Goal: Task Accomplishment & Management: Manage account settings

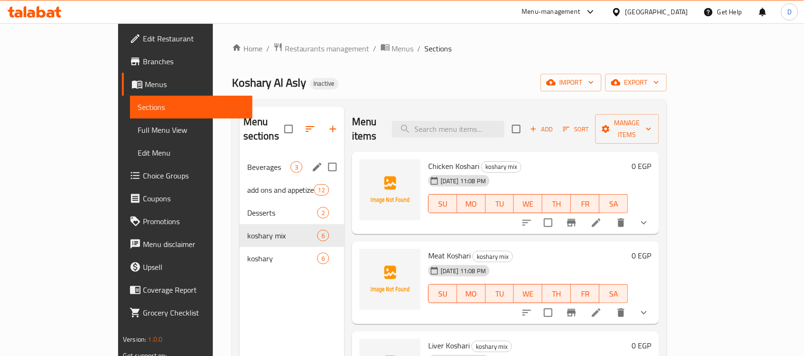
scroll to position [206, 0]
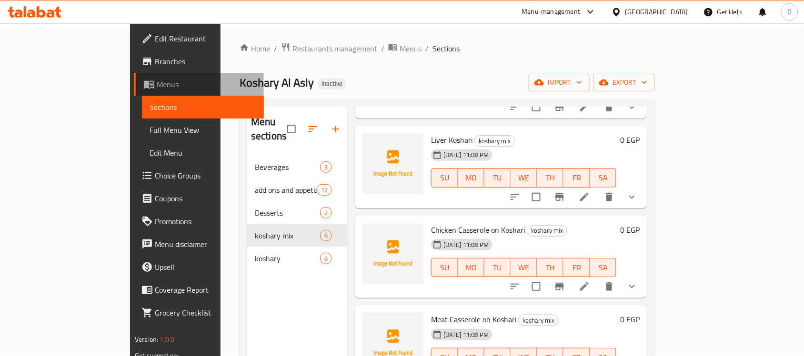
click at [157, 82] on span "Menus" at bounding box center [207, 84] width 100 height 11
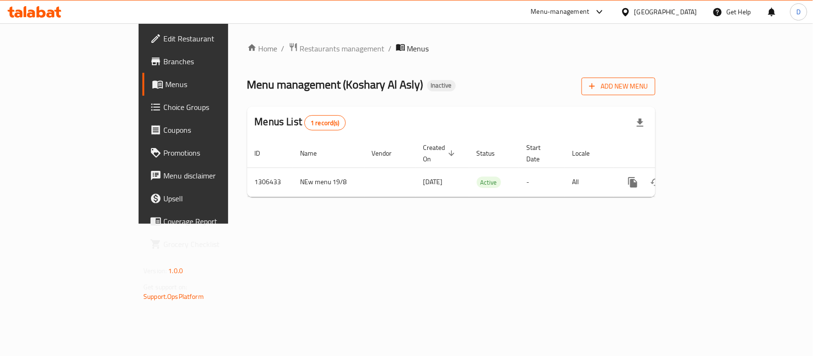
click at [648, 87] on span "Add New Menu" at bounding box center [618, 87] width 59 height 12
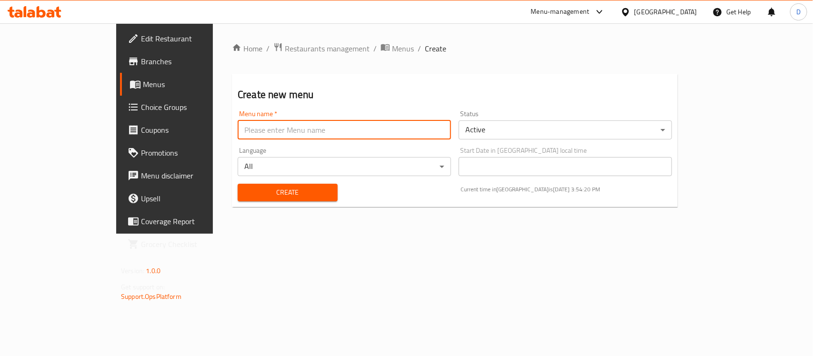
click at [440, 136] on input "text" at bounding box center [344, 130] width 213 height 19
type input "menu"
click at [272, 192] on span "Create" at bounding box center [287, 193] width 85 height 12
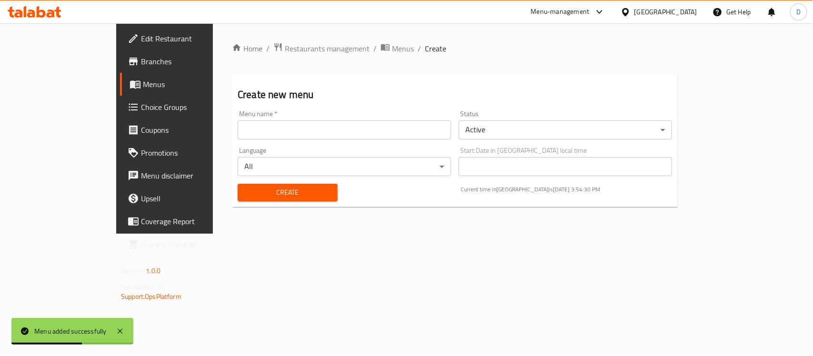
click at [143, 82] on span "Menus" at bounding box center [193, 84] width 101 height 11
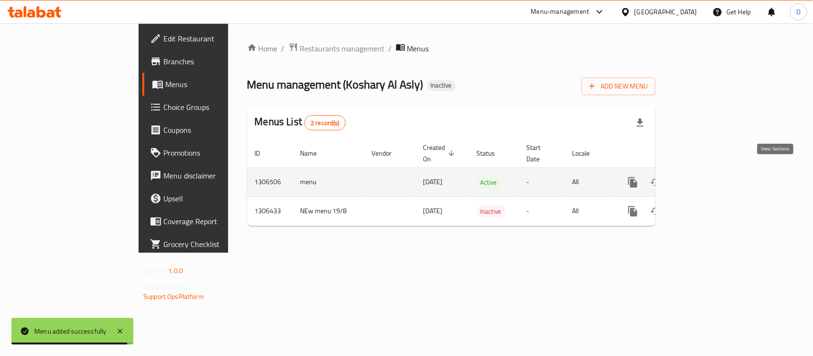
click at [708, 177] on icon "enhanced table" at bounding box center [701, 182] width 11 height 11
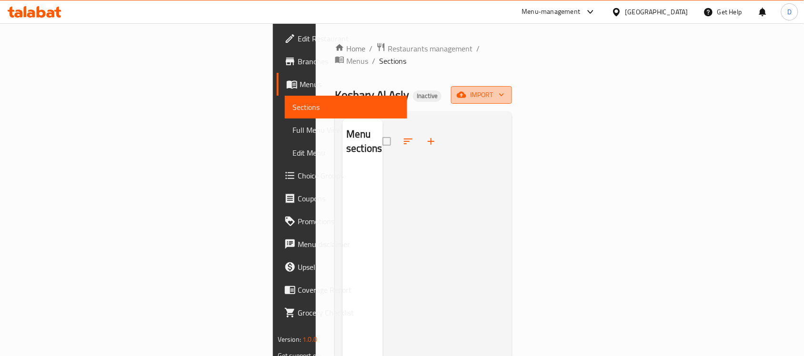
click at [505, 89] on span "import" at bounding box center [482, 95] width 46 height 12
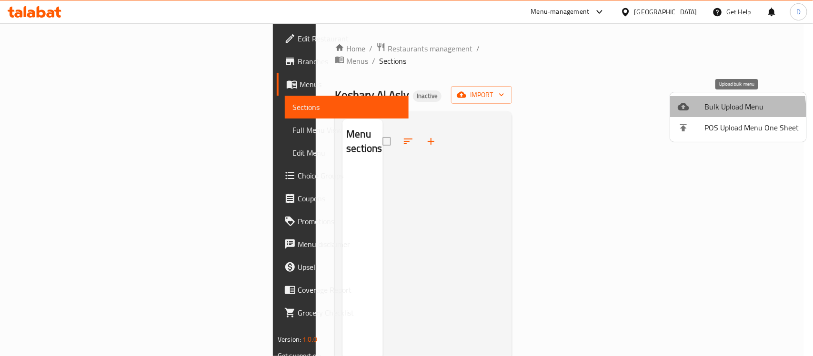
click at [716, 110] on span "Bulk Upload Menu" at bounding box center [752, 106] width 94 height 11
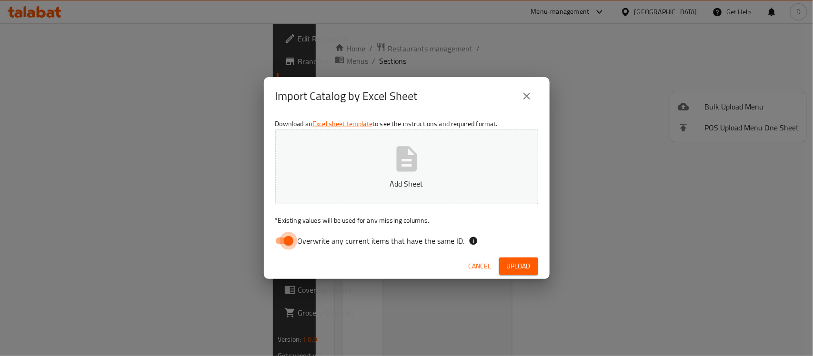
click at [280, 242] on input "Overwrite any current items that have the same ID." at bounding box center [289, 241] width 54 height 18
checkbox input "false"
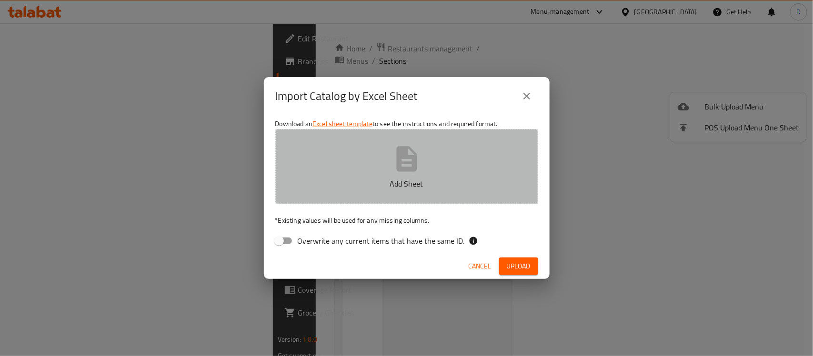
click at [363, 166] on button "Add Sheet" at bounding box center [406, 166] width 263 height 75
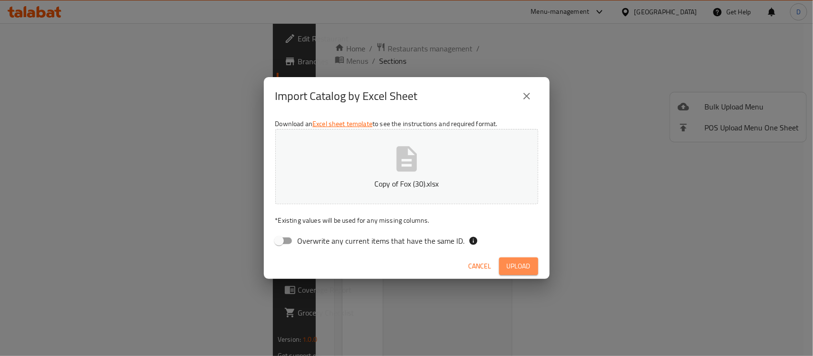
click at [530, 270] on span "Upload" at bounding box center [519, 267] width 24 height 12
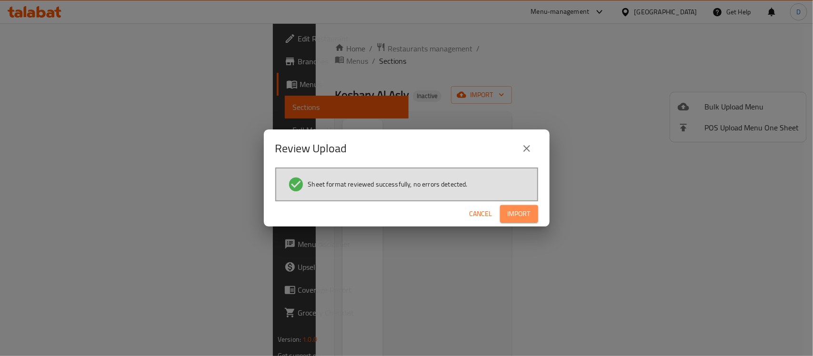
click at [517, 214] on span "Import" at bounding box center [519, 214] width 23 height 12
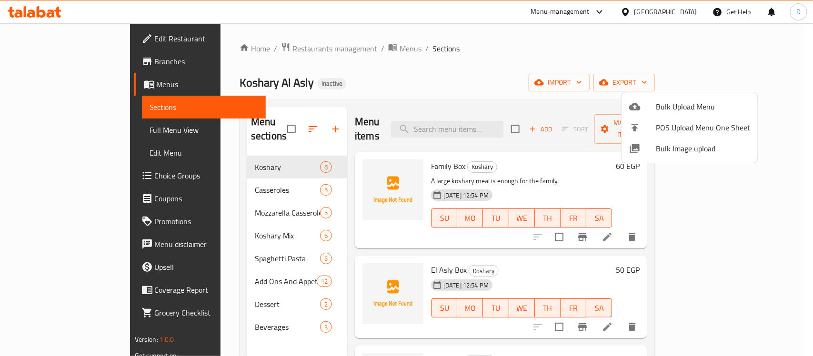
click at [62, 177] on div at bounding box center [406, 178] width 813 height 356
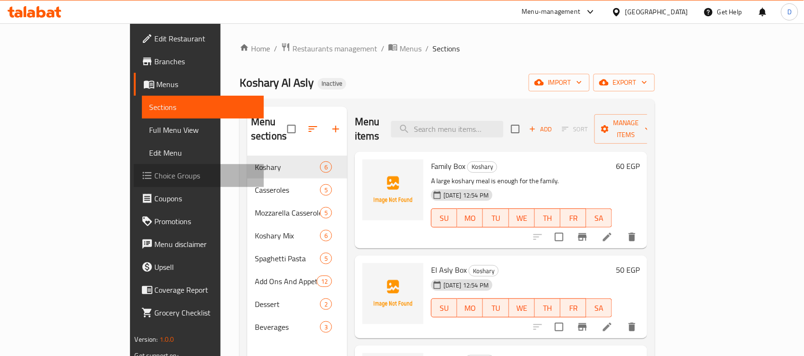
click at [155, 174] on span "Choice Groups" at bounding box center [206, 175] width 102 height 11
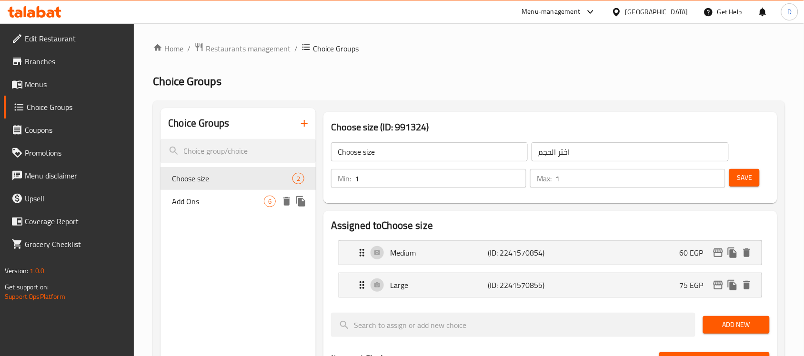
click at [191, 199] on span "Add Ons" at bounding box center [218, 201] width 92 height 11
type input "Add Ons"
type input "الاضافات"
type input "0"
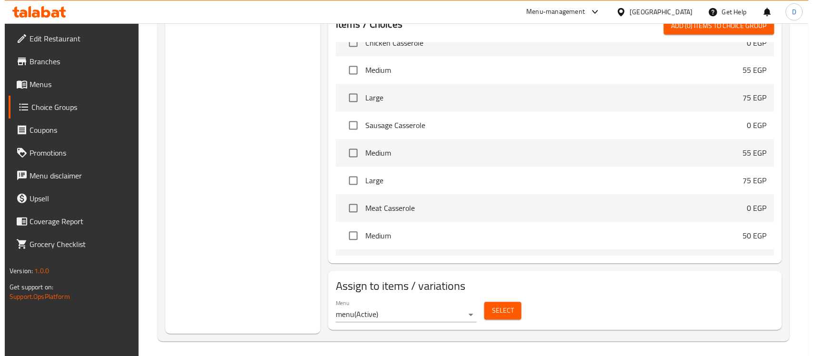
scroll to position [471, 0]
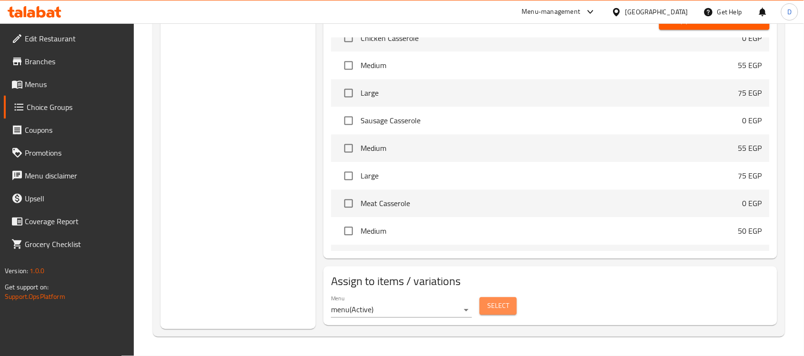
click at [485, 304] on button "Select" at bounding box center [498, 307] width 37 height 18
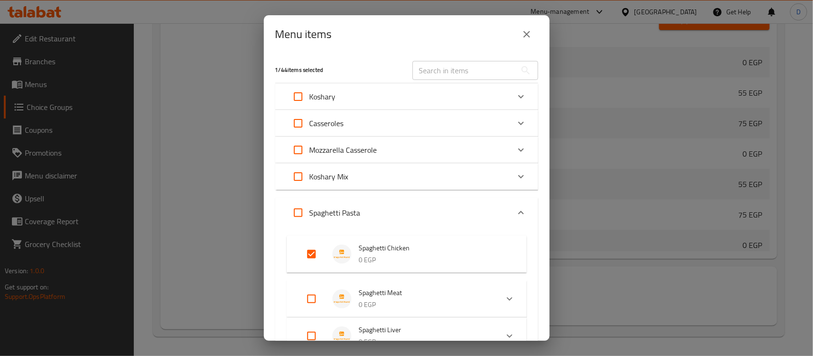
scroll to position [60, 0]
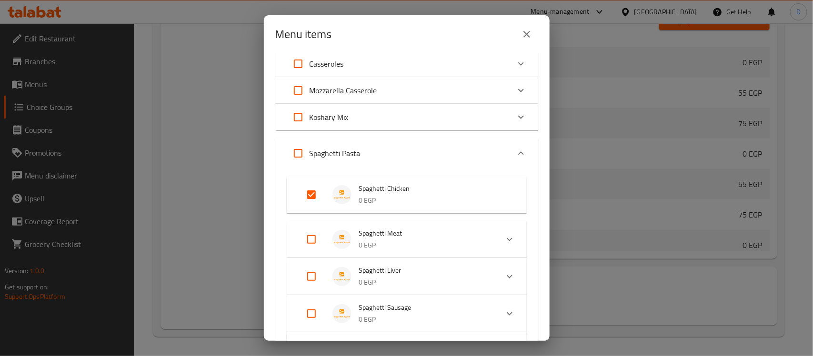
click at [298, 153] on input "Expand" at bounding box center [298, 153] width 23 height 23
checkbox input "true"
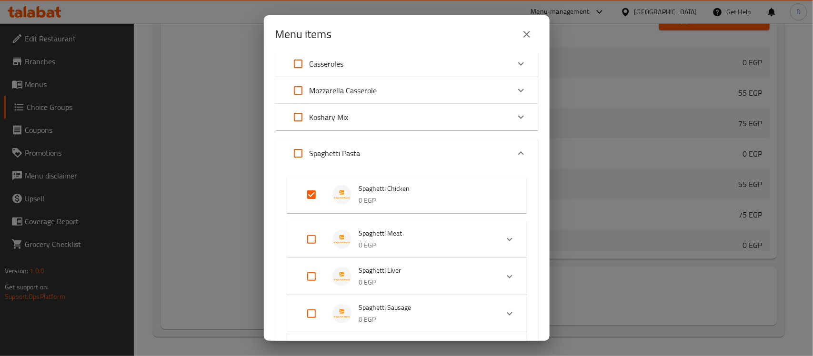
checkbox input "true"
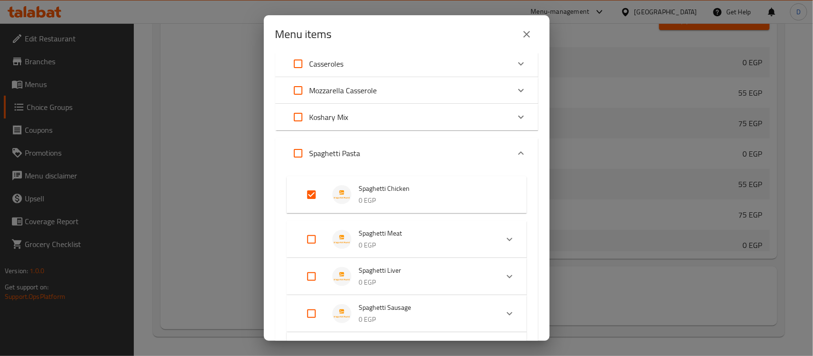
checkbox input "true"
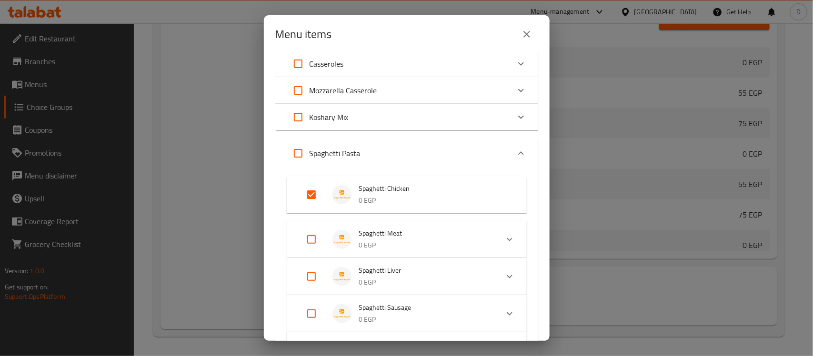
checkbox input "true"
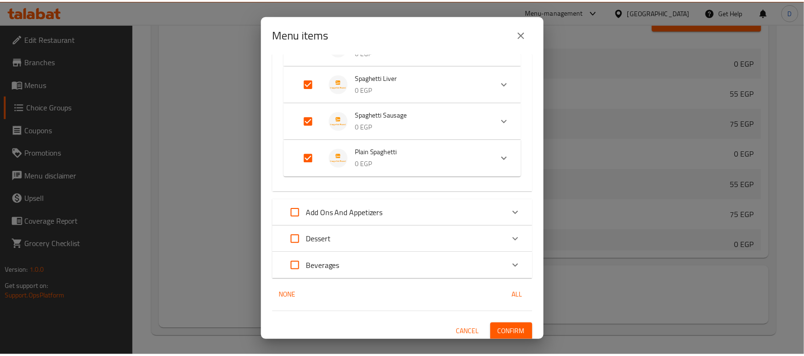
scroll to position [256, 0]
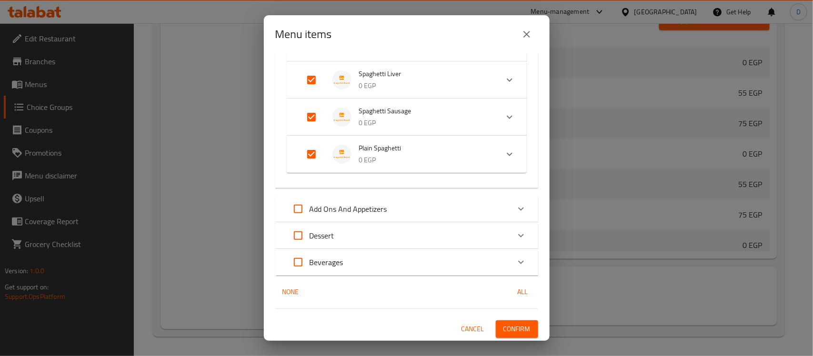
click at [504, 327] on span "Confirm" at bounding box center [517, 330] width 27 height 12
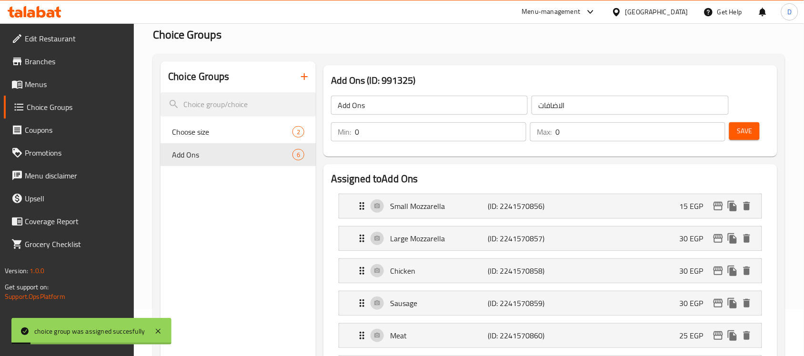
scroll to position [0, 0]
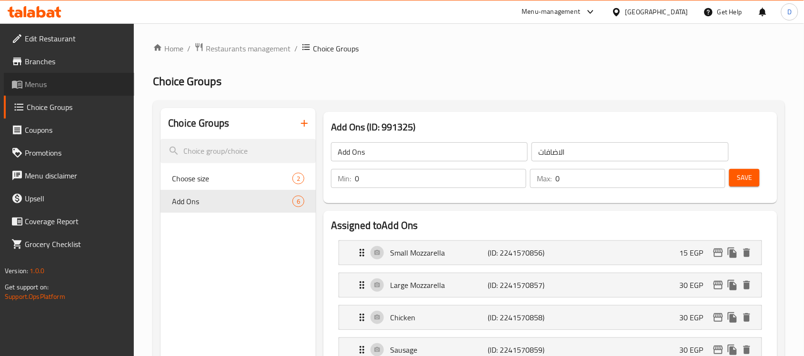
click at [50, 81] on span "Menus" at bounding box center [76, 84] width 102 height 11
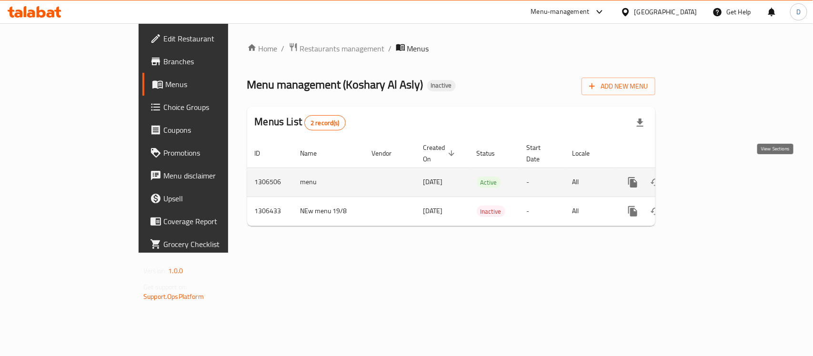
click at [706, 178] on icon "enhanced table" at bounding box center [702, 182] width 9 height 9
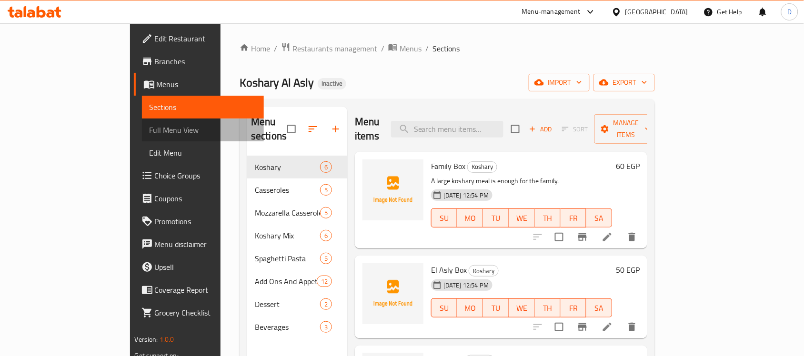
click at [150, 129] on span "Full Menu View" at bounding box center [203, 129] width 107 height 11
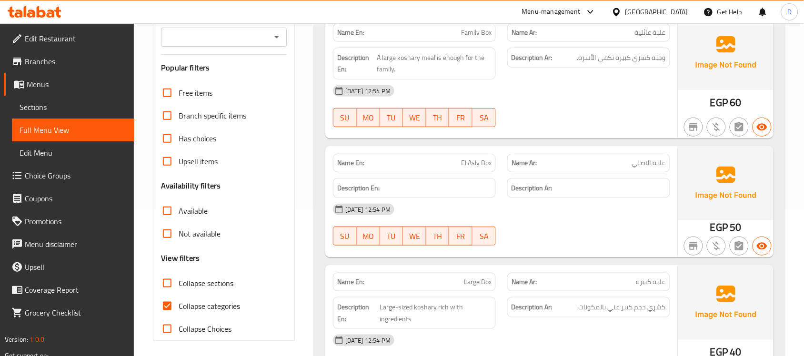
scroll to position [179, 0]
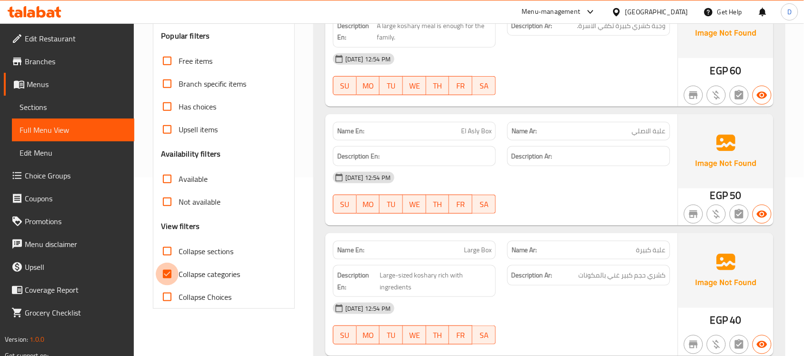
click at [169, 269] on input "Collapse categories" at bounding box center [167, 274] width 23 height 23
checkbox input "false"
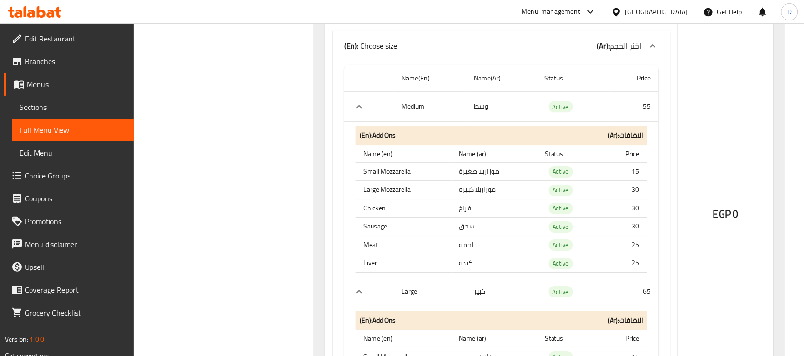
scroll to position [6135, 0]
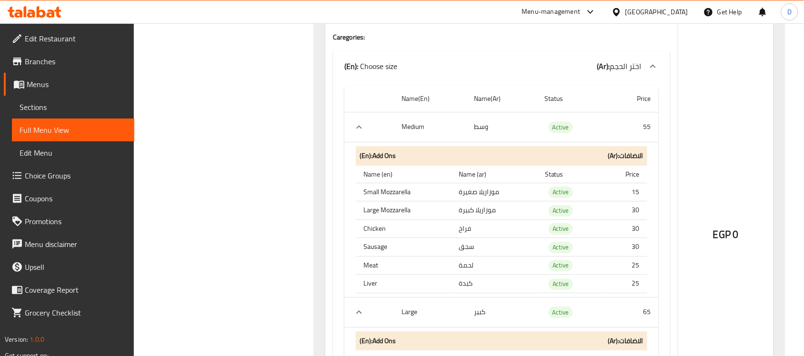
click at [363, 133] on icon "expand row" at bounding box center [359, 127] width 11 height 11
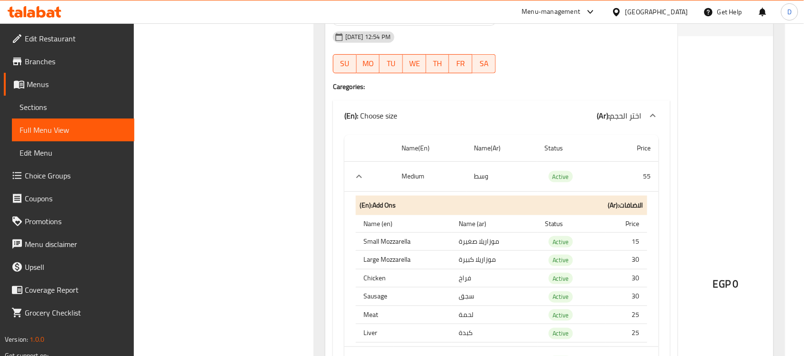
scroll to position [6552, 0]
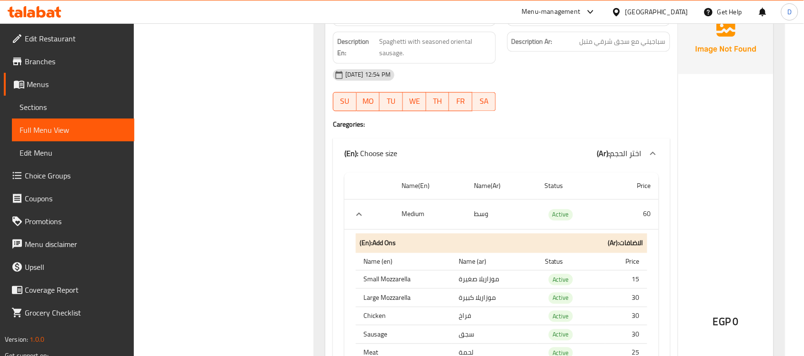
scroll to position [6969, 0]
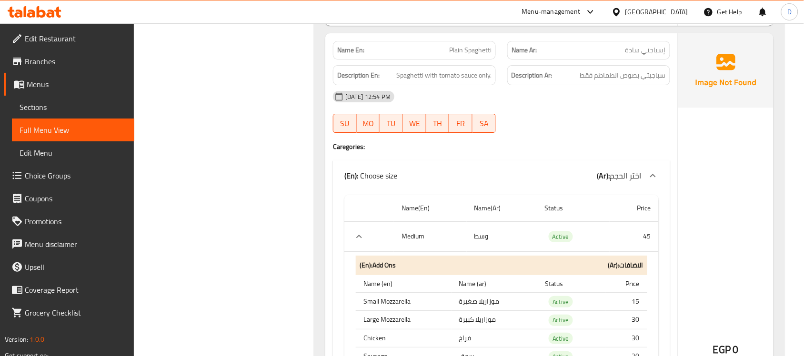
scroll to position [7386, 0]
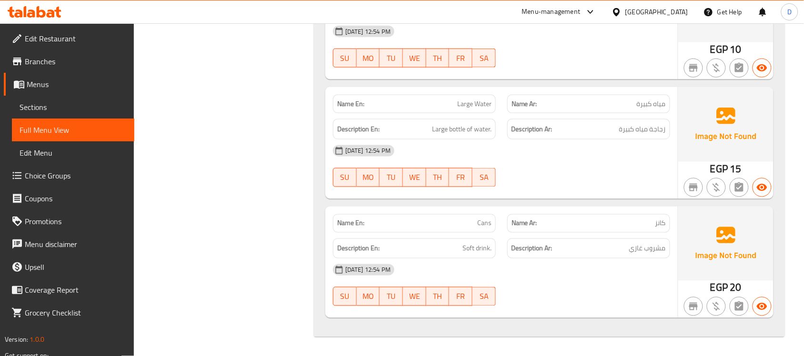
scroll to position [10041, 0]
click at [43, 85] on span "Menus" at bounding box center [77, 84] width 100 height 11
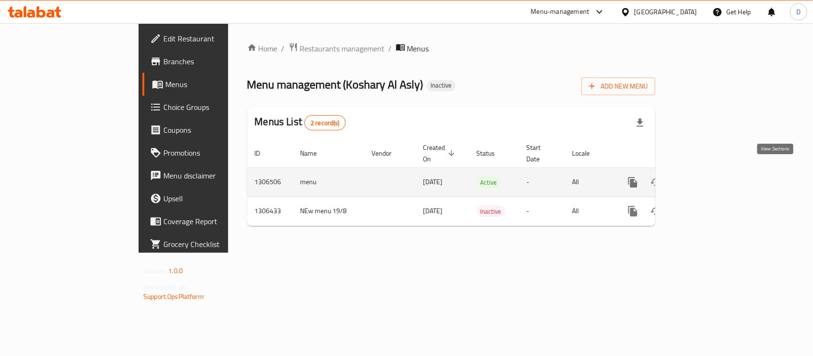
click at [713, 171] on link "enhanced table" at bounding box center [701, 182] width 23 height 23
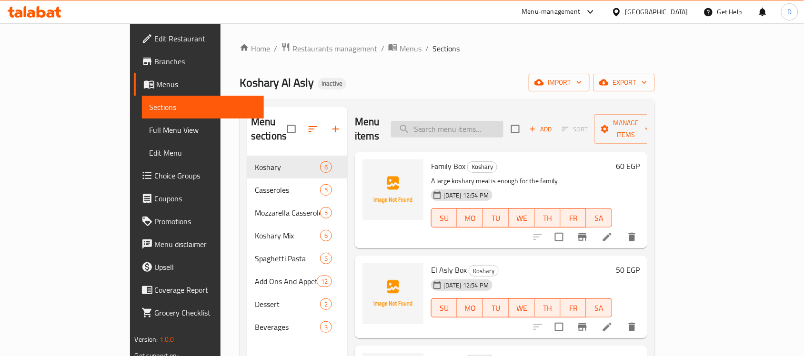
paste input "باكت بطاطس"
click at [504, 127] on input "باكت بطاطس" at bounding box center [447, 129] width 112 height 17
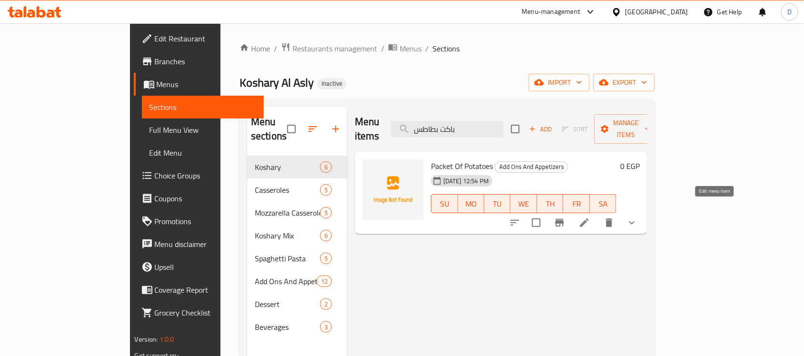
type input "باكت بطاطس"
click at [590, 217] on icon at bounding box center [584, 222] width 11 height 11
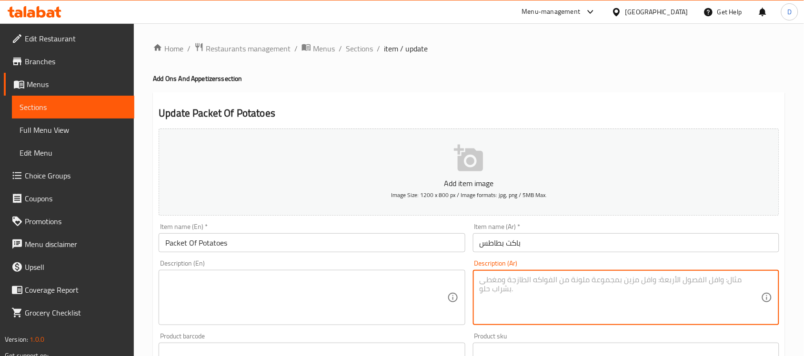
click at [563, 299] on textarea at bounding box center [621, 297] width 282 height 45
paste textarea "بطاطس [GEOGRAPHIC_DATA] مقرمشة"
type textarea "بطاطس [GEOGRAPHIC_DATA] مقرمشة"
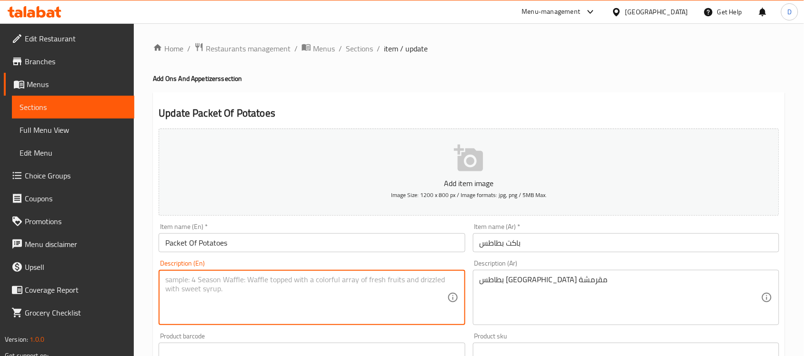
click at [353, 295] on textarea at bounding box center [306, 297] width 282 height 45
paste textarea "Crispy French fries"
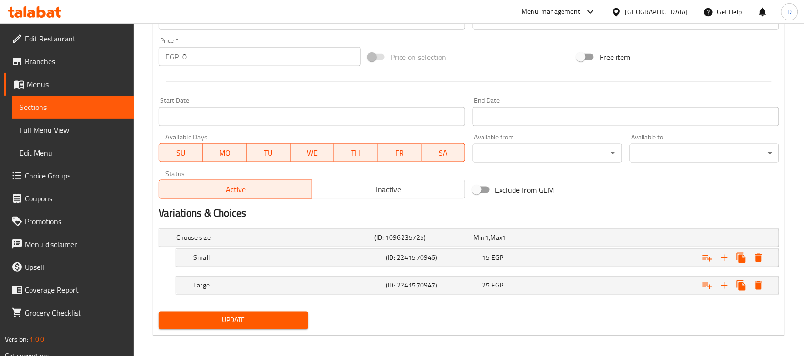
scroll to position [338, 0]
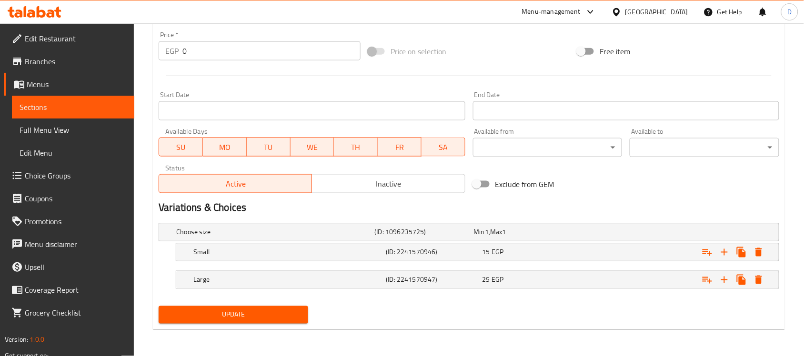
type textarea "Crispy French fries"
click at [249, 314] on span "Update" at bounding box center [233, 315] width 134 height 12
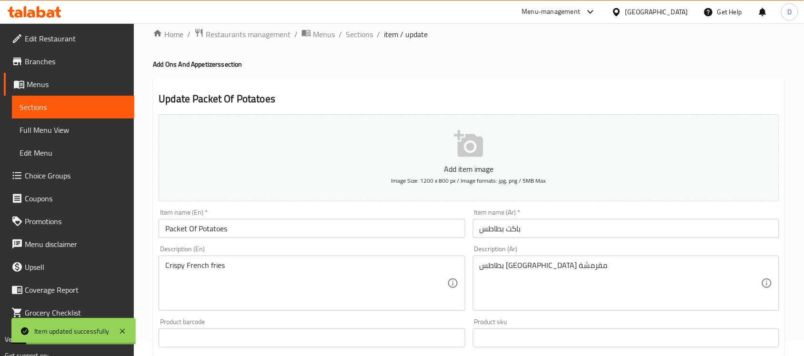
scroll to position [0, 0]
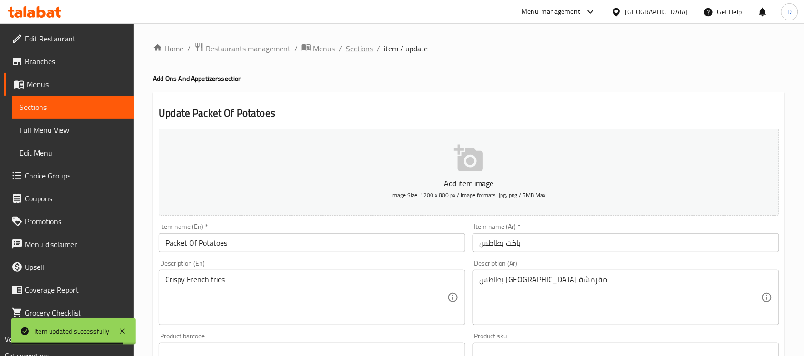
click at [363, 46] on span "Sections" at bounding box center [359, 48] width 27 height 11
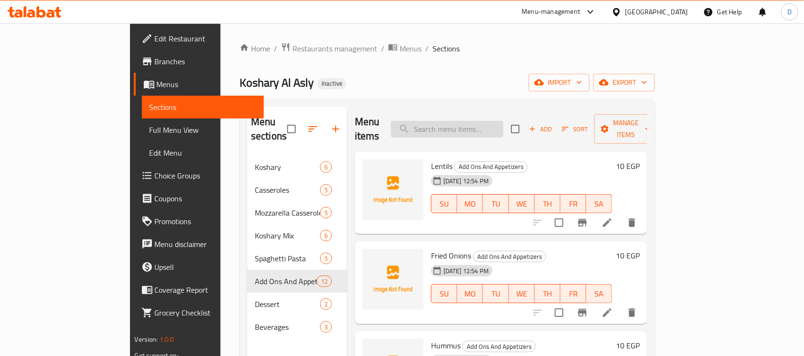
click at [479, 121] on input "search" at bounding box center [447, 129] width 112 height 17
type input "v"
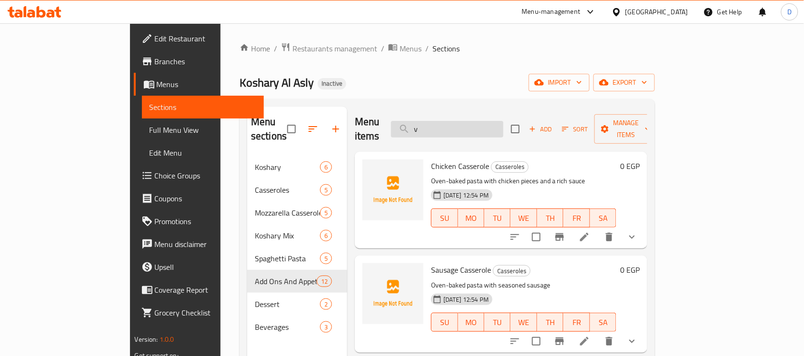
click at [477, 123] on input "v" at bounding box center [447, 129] width 112 height 17
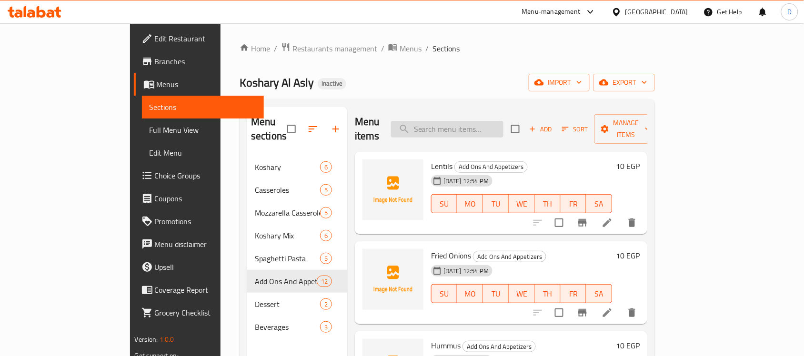
paste input "ومية"
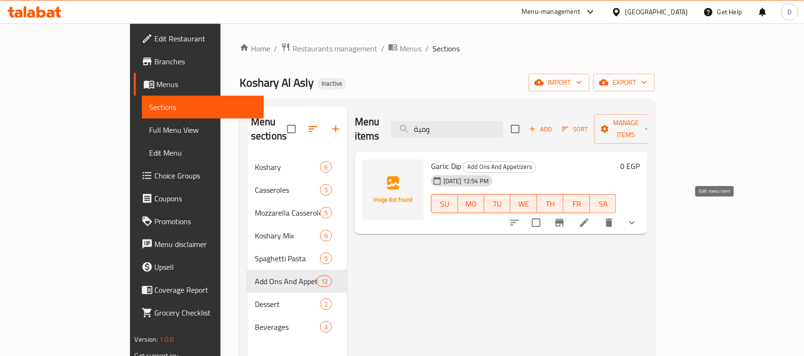
type input "ومية"
click at [589, 219] on icon at bounding box center [584, 223] width 9 height 9
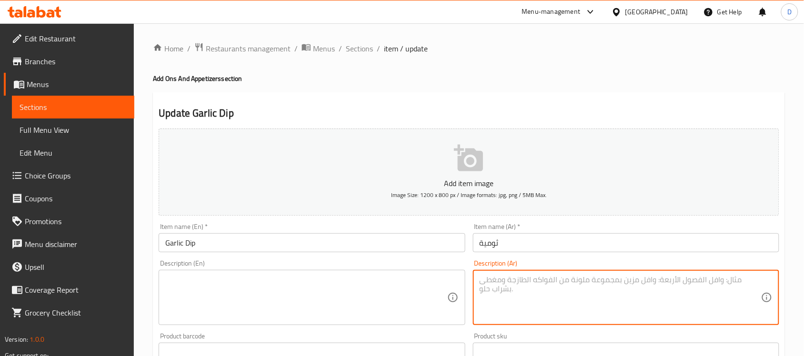
click at [552, 289] on textarea at bounding box center [621, 297] width 282 height 45
paste textarea "صوص توم بالخلطة الخاصة"
type textarea "صوص توم بالخلطة الخاصة"
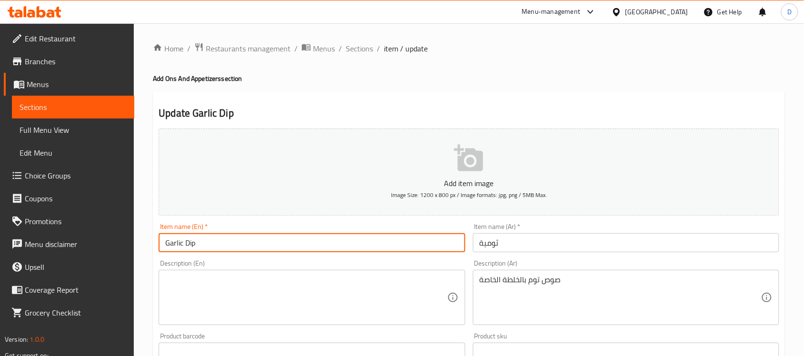
drag, startPoint x: 205, startPoint y: 247, endPoint x: 164, endPoint y: 250, distance: 41.1
click at [164, 250] on input "Garlic Dip" at bounding box center [312, 242] width 306 height 19
paste input "Special mixed garlic sauce"
click at [186, 299] on textarea at bounding box center [306, 297] width 282 height 45
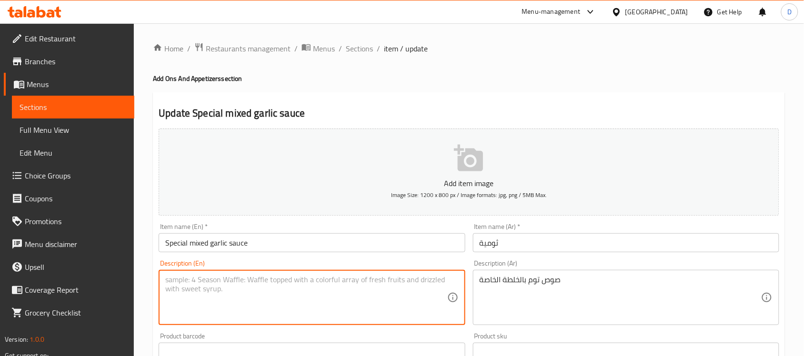
click at [248, 242] on input "Special mixed garlic sauce" at bounding box center [312, 242] width 306 height 19
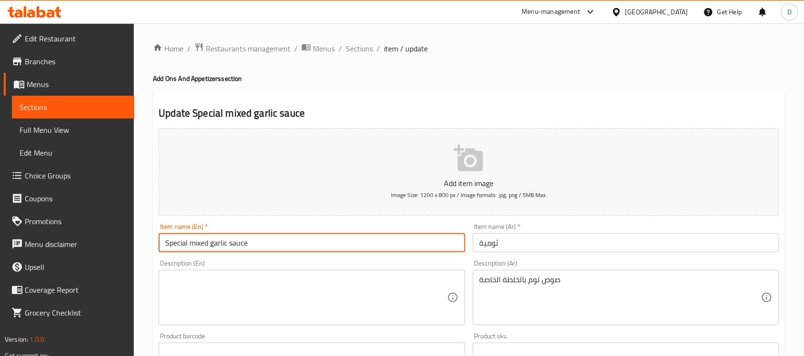
click at [248, 242] on input "Special mixed garlic sauce" at bounding box center [312, 242] width 306 height 19
click at [248, 244] on input "Special mixed garlic sauce" at bounding box center [312, 242] width 306 height 19
type input "Garlic Dip"
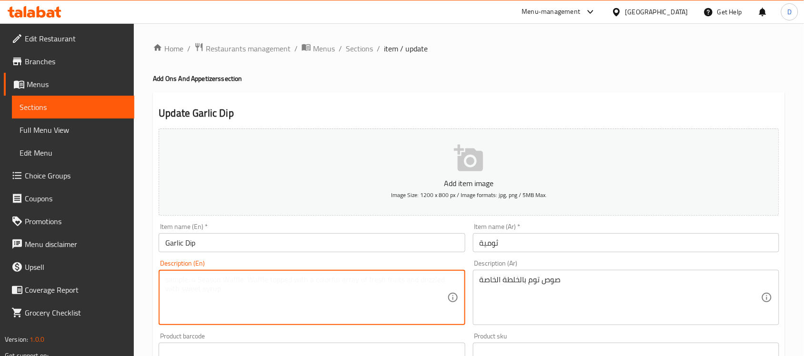
click at [206, 294] on textarea at bounding box center [306, 297] width 282 height 45
paste textarea "Special mixed garlic sauce"
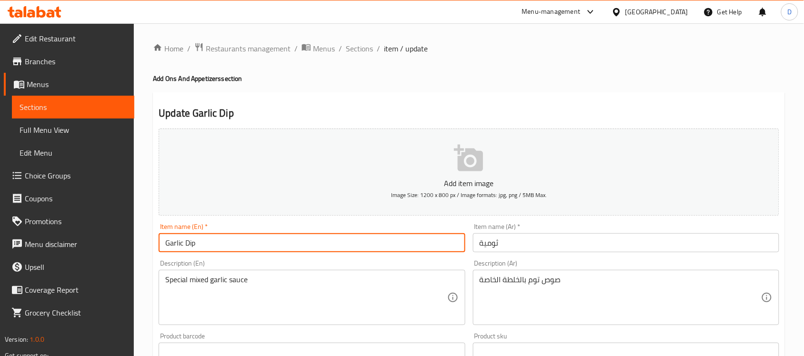
click at [198, 248] on input "Garlic Dip" at bounding box center [312, 242] width 306 height 19
click at [198, 273] on div "Special mixed garlic sauce Description (En)" at bounding box center [312, 297] width 306 height 55
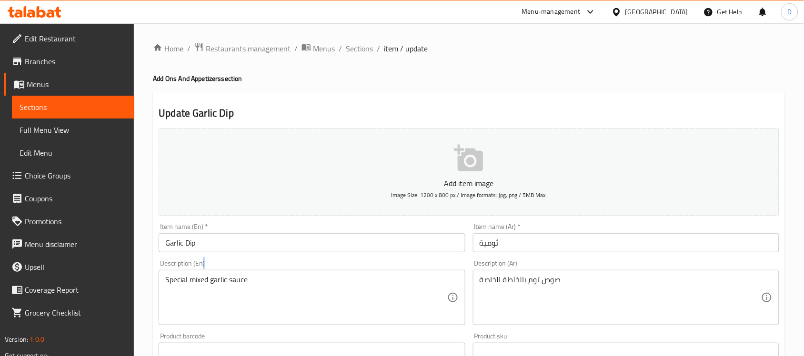
click at [198, 273] on div "Special mixed garlic sauce Description (En)" at bounding box center [312, 297] width 306 height 55
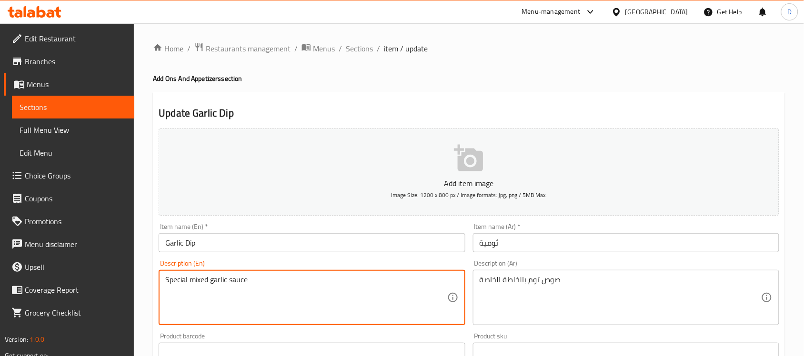
click at [201, 282] on textarea "Special mixed garlic sauce" at bounding box center [306, 297] width 282 height 45
paste textarea "Garlic Dip"
drag, startPoint x: 198, startPoint y: 276, endPoint x: 186, endPoint y: 278, distance: 11.5
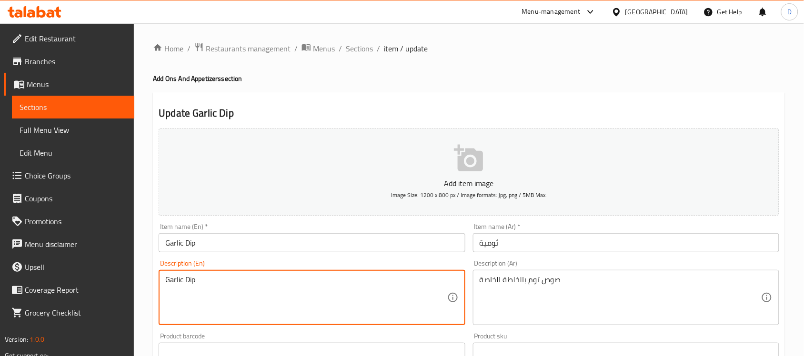
click at [186, 278] on textarea "Garlic Dip" at bounding box center [306, 297] width 282 height 45
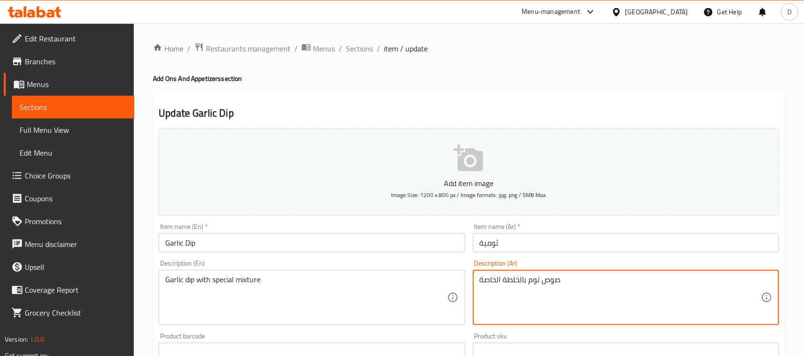
drag, startPoint x: 528, startPoint y: 282, endPoint x: 580, endPoint y: 282, distance: 52.4
click at [542, 303] on textarea "صوص توم بالخلطة الخاصة" at bounding box center [621, 297] width 282 height 45
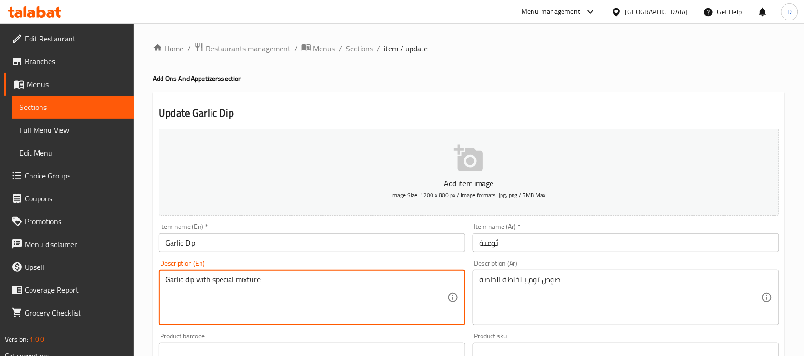
drag, startPoint x: 196, startPoint y: 283, endPoint x: 184, endPoint y: 282, distance: 11.9
click at [184, 284] on textarea "Garlic dip with special mixture" at bounding box center [306, 297] width 282 height 45
click at [196, 281] on textarea "Garlic dip with special mixture" at bounding box center [306, 297] width 282 height 45
drag, startPoint x: 194, startPoint y: 281, endPoint x: 187, endPoint y: 281, distance: 7.6
click at [187, 281] on textarea "Garlic dip with special mixture" at bounding box center [306, 297] width 282 height 45
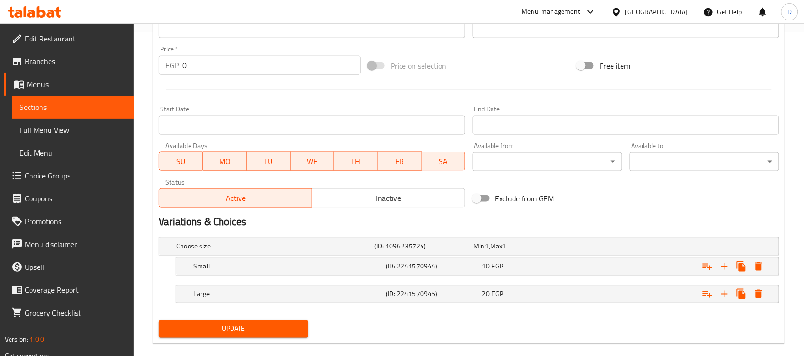
scroll to position [338, 0]
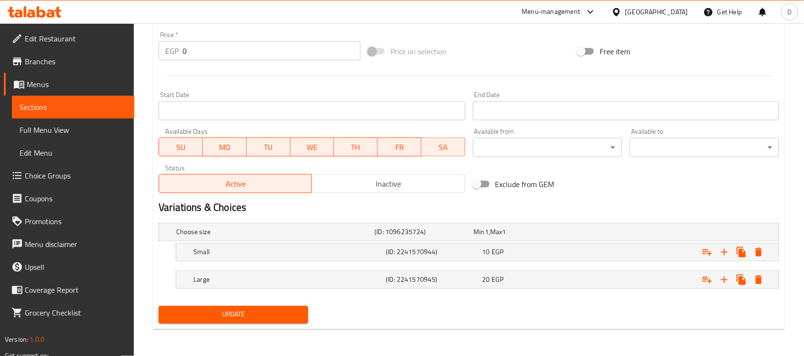
type textarea "Garlic sauce with special mixture"
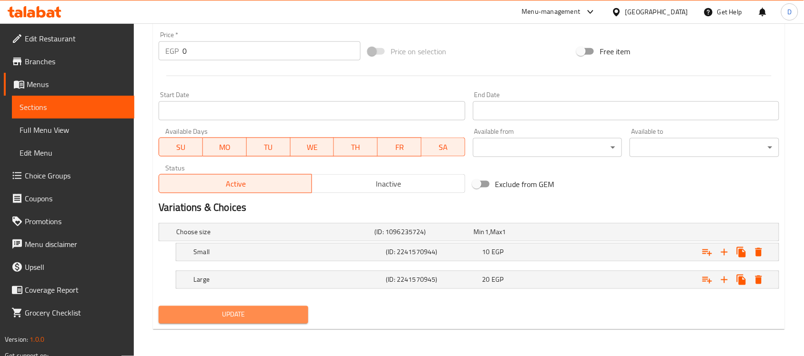
click at [254, 320] on span "Update" at bounding box center [233, 315] width 134 height 12
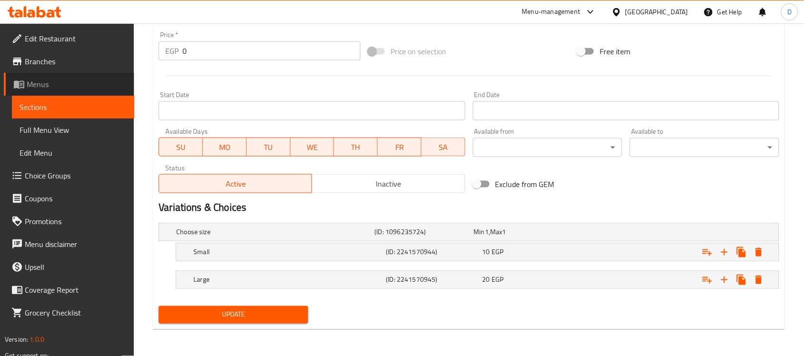
click at [48, 81] on span "Menus" at bounding box center [77, 84] width 100 height 11
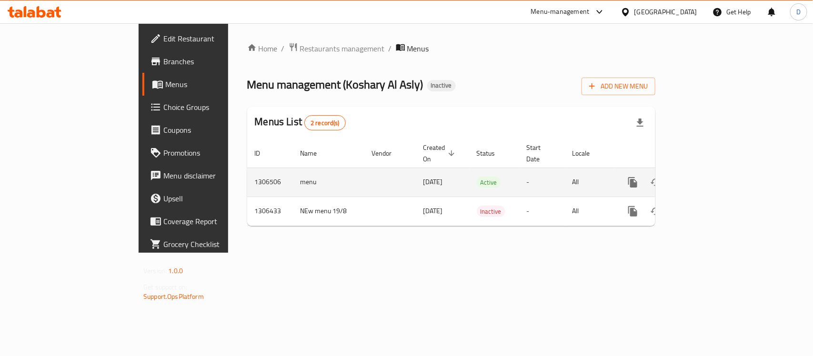
click at [708, 177] on icon "enhanced table" at bounding box center [701, 182] width 11 height 11
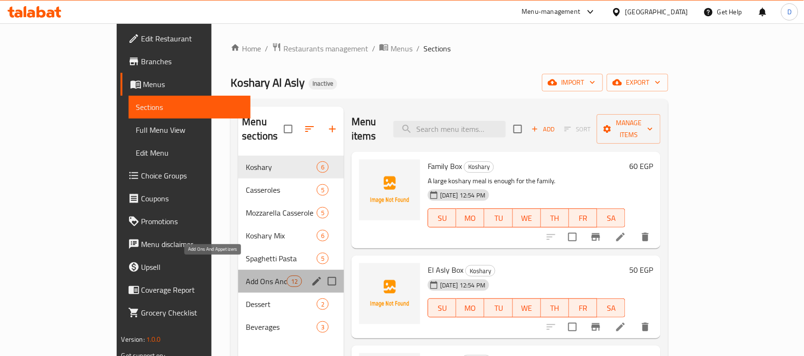
click at [246, 276] on span "Add Ons And Appetizers" at bounding box center [266, 281] width 41 height 11
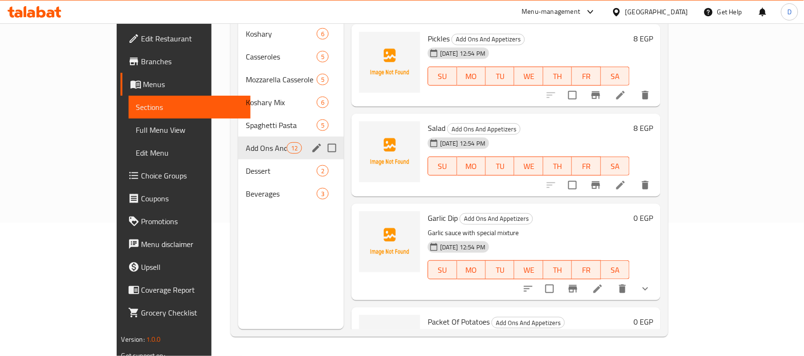
scroll to position [74, 0]
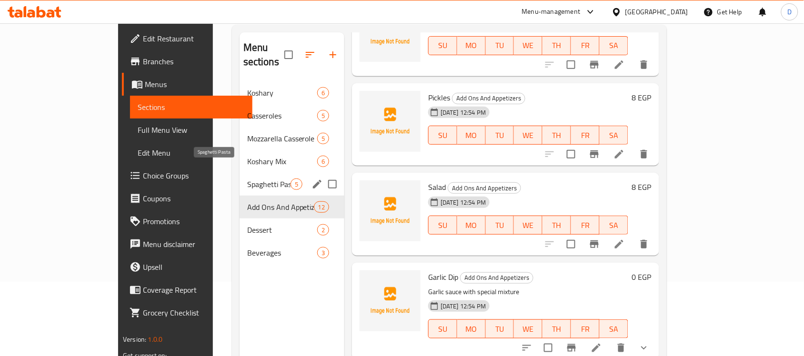
click at [247, 179] on span "Spaghetti Pasta" at bounding box center [268, 184] width 43 height 11
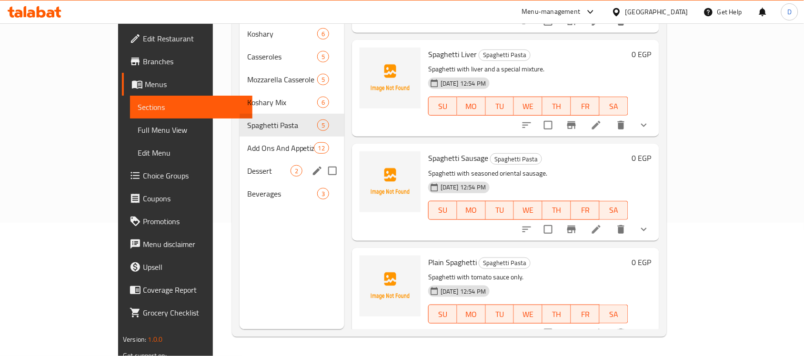
scroll to position [74, 0]
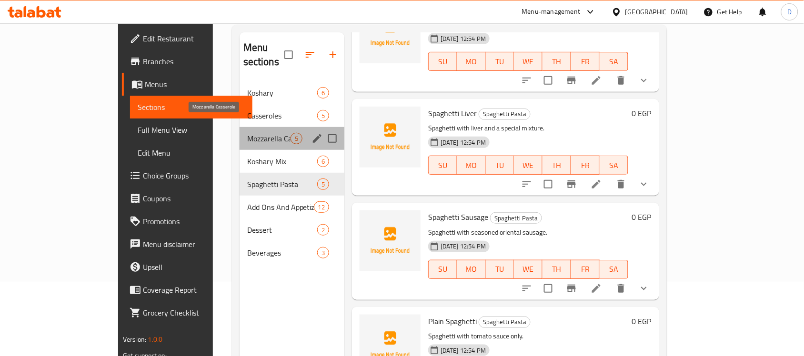
click at [247, 133] on span "Mozzarella Casserole" at bounding box center [268, 138] width 43 height 11
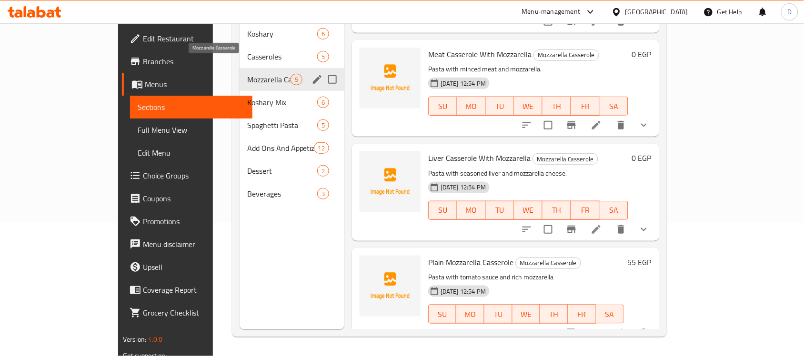
scroll to position [15, 0]
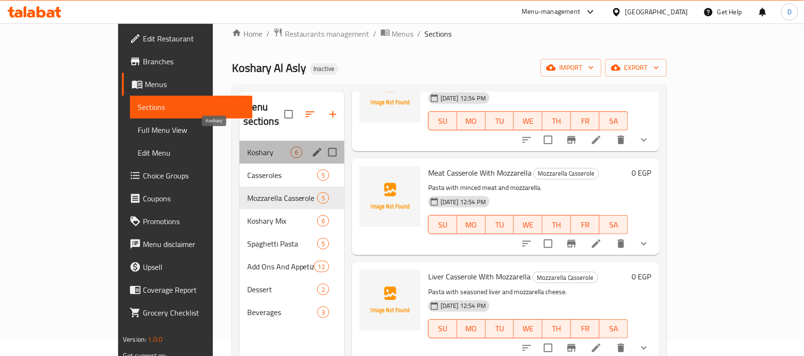
click at [247, 147] on span "Koshary" at bounding box center [268, 152] width 43 height 11
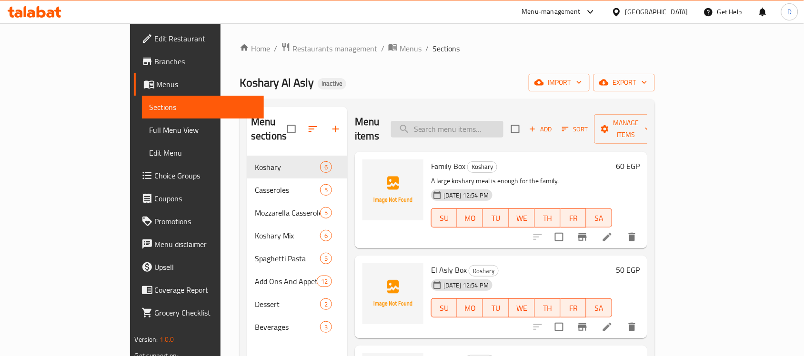
click at [492, 127] on input "search" at bounding box center [447, 129] width 112 height 17
paste input "مخلل"
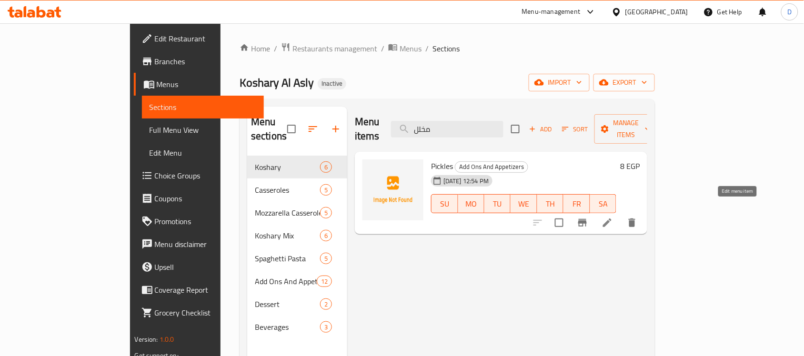
type input "مخلل"
click at [613, 217] on icon at bounding box center [607, 222] width 11 height 11
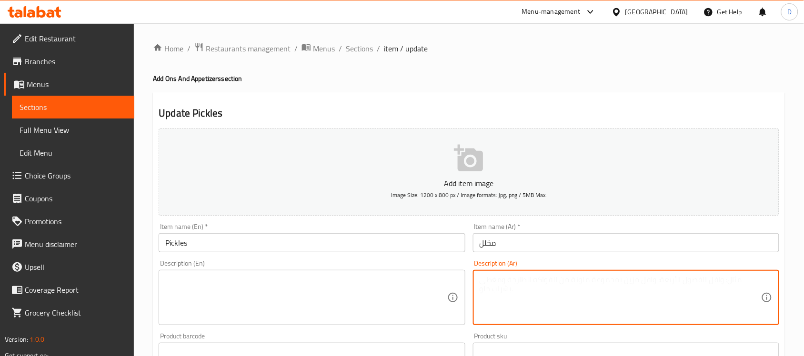
paste textarea "تشكيلة مخللات طازجة"
type textarea "تشكيلة مخللات طازجة"
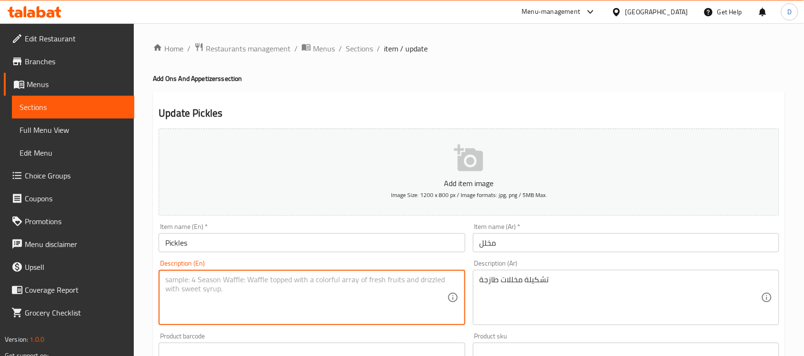
click at [274, 286] on textarea at bounding box center [306, 297] width 282 height 45
paste textarea "Fresh pickles selection"
type textarea "Fresh pickles selection"
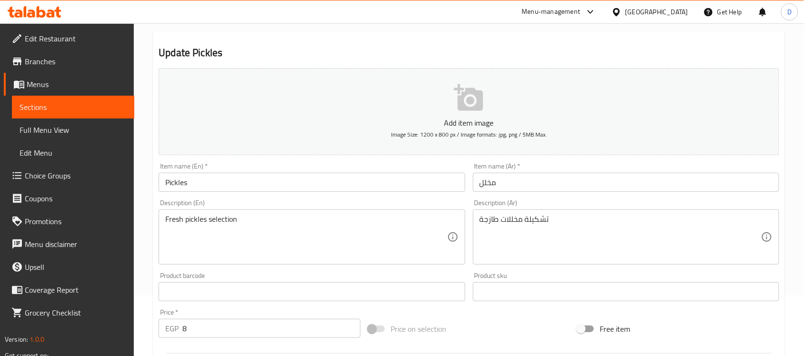
scroll to position [315, 0]
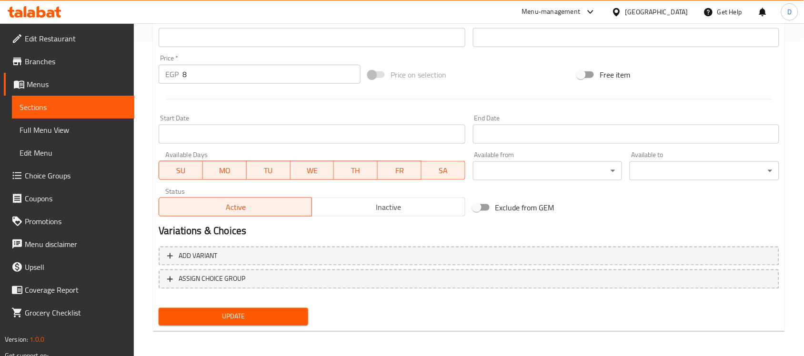
click at [233, 319] on span "Update" at bounding box center [233, 317] width 134 height 12
click at [241, 321] on button "Update" at bounding box center [234, 317] width 150 height 18
click at [46, 79] on span "Menus" at bounding box center [77, 84] width 100 height 11
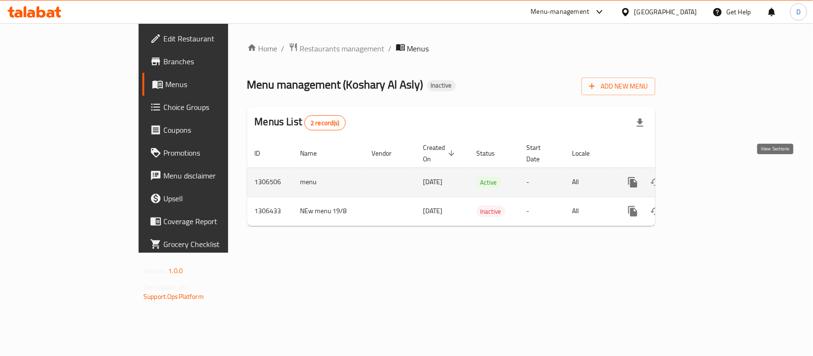
click at [708, 177] on icon "enhanced table" at bounding box center [701, 182] width 11 height 11
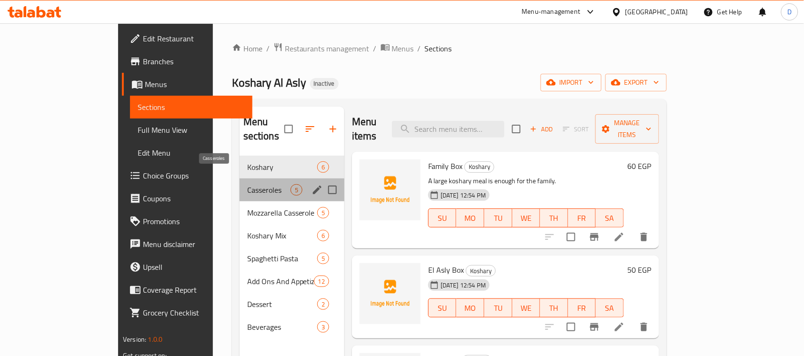
click at [247, 184] on span "Casseroles" at bounding box center [268, 189] width 43 height 11
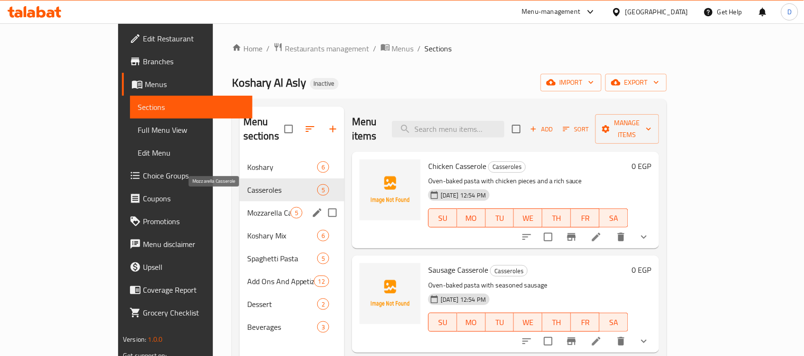
click at [247, 207] on span "Mozzarella Casserole" at bounding box center [268, 212] width 43 height 11
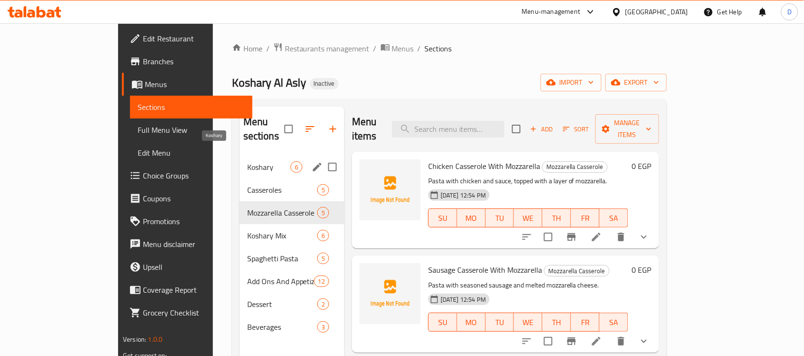
click at [247, 162] on span "Koshary" at bounding box center [268, 167] width 43 height 11
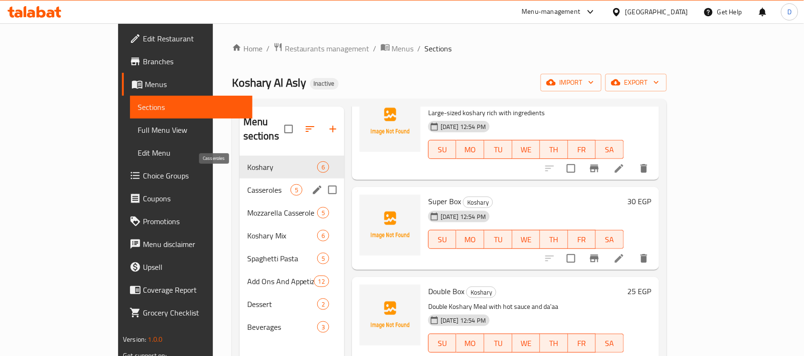
drag, startPoint x: 175, startPoint y: 171, endPoint x: 183, endPoint y: 170, distance: 7.6
click at [247, 184] on span "Casseroles" at bounding box center [268, 189] width 43 height 11
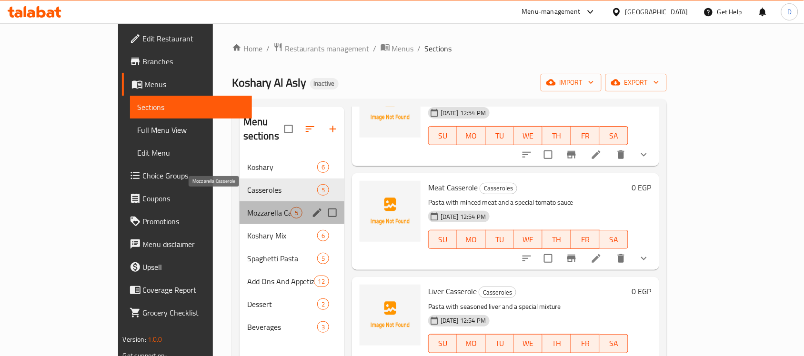
click at [247, 207] on span "Mozzarella Casserole" at bounding box center [268, 212] width 43 height 11
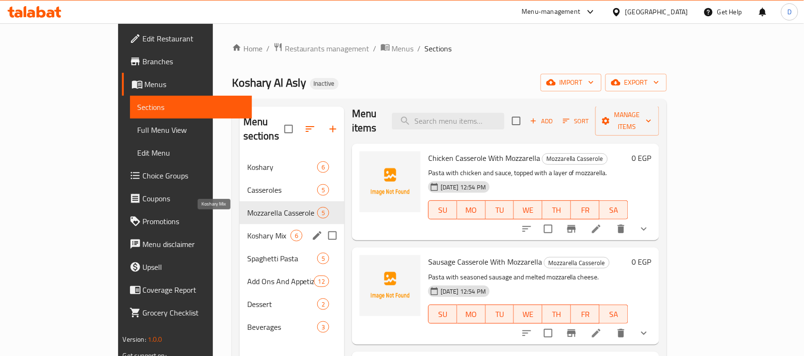
click at [247, 230] on span "Koshary Mix" at bounding box center [268, 235] width 43 height 11
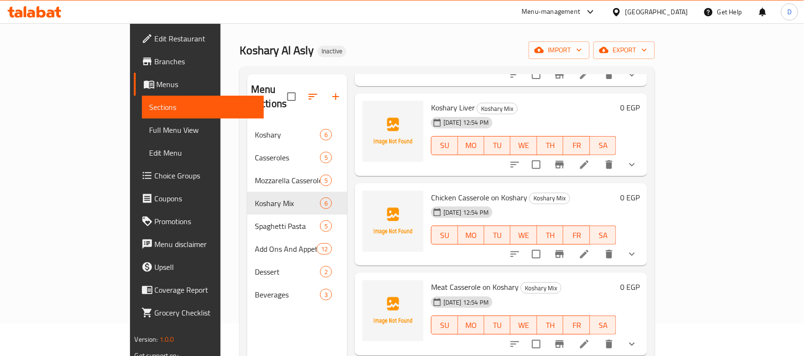
scroll to position [60, 0]
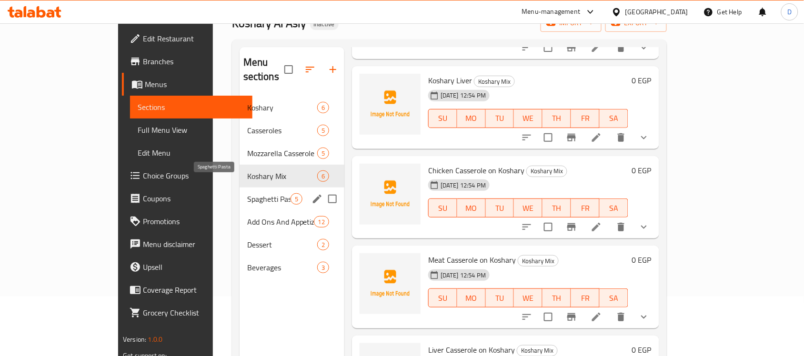
click at [247, 193] on span "Spaghetti Pasta" at bounding box center [268, 198] width 43 height 11
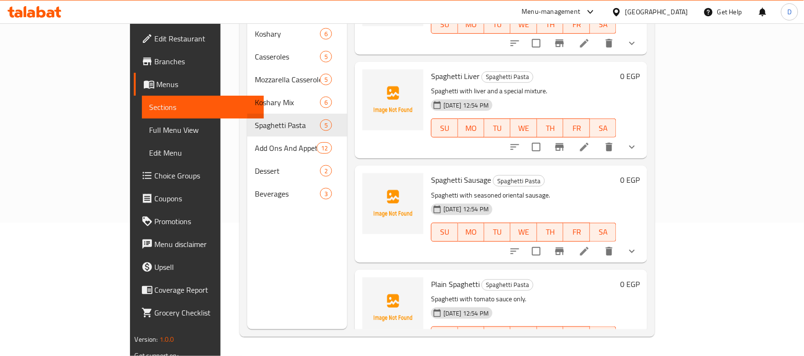
scroll to position [187, 0]
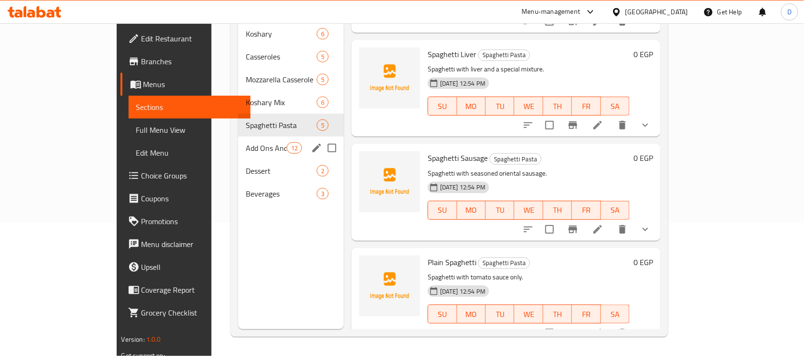
click at [246, 142] on span "Add Ons And Appetizers" at bounding box center [266, 147] width 41 height 11
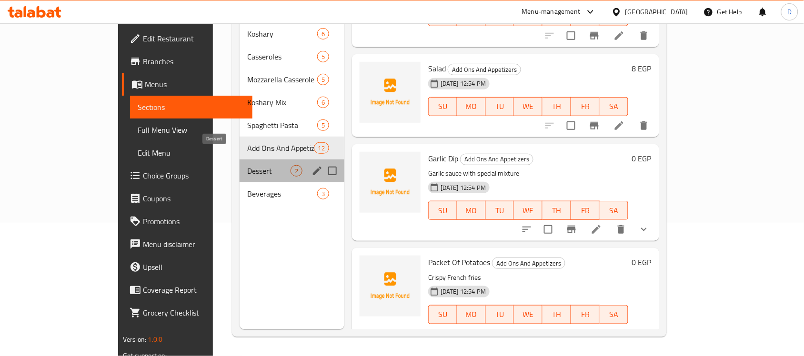
click at [247, 165] on span "Dessert" at bounding box center [268, 170] width 43 height 11
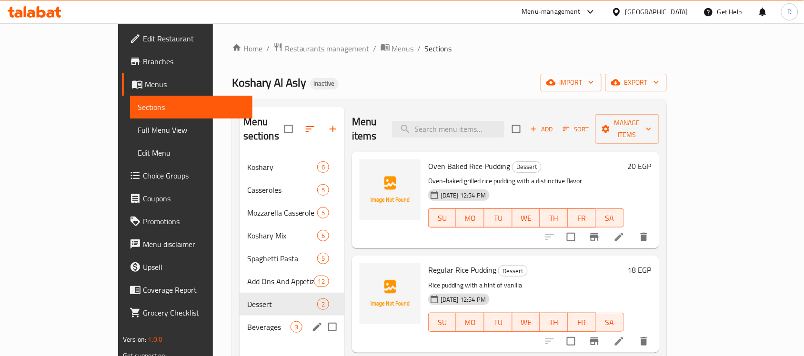
click at [247, 322] on span "Beverages" at bounding box center [268, 327] width 43 height 11
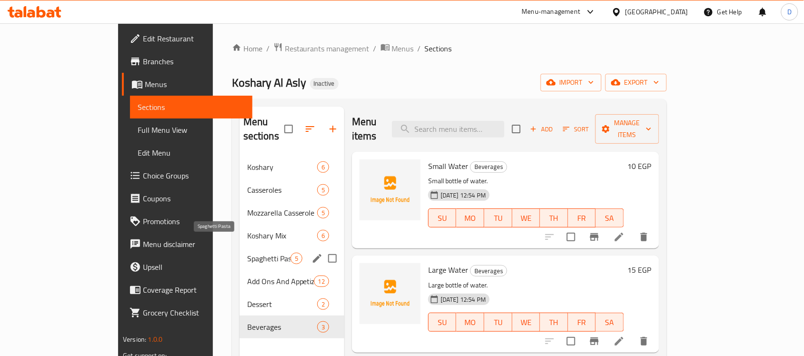
drag, startPoint x: 196, startPoint y: 242, endPoint x: 211, endPoint y: 241, distance: 14.8
click at [247, 253] on span "Spaghetti Pasta" at bounding box center [268, 258] width 43 height 11
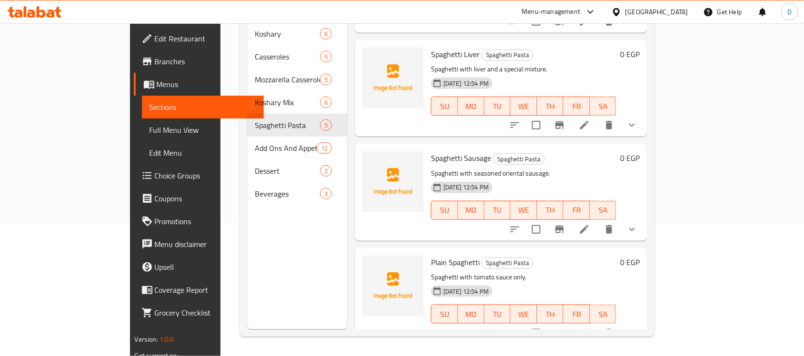
scroll to position [134, 0]
click at [638, 328] on icon "show more" at bounding box center [632, 333] width 11 height 11
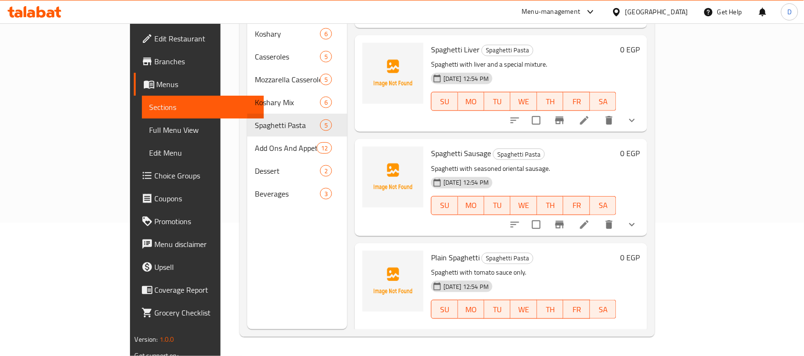
scroll to position [187, 0]
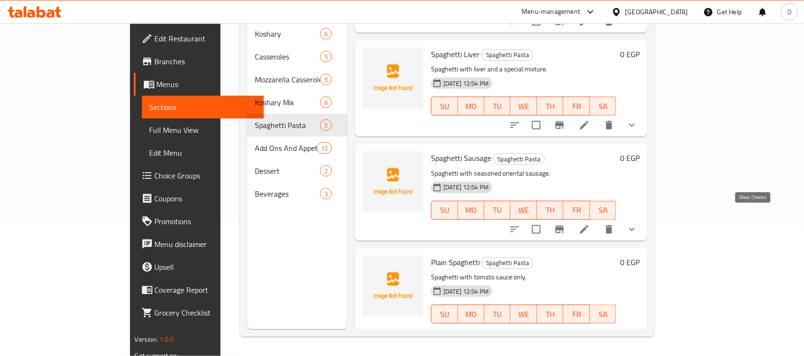
click at [638, 224] on icon "show more" at bounding box center [632, 229] width 11 height 11
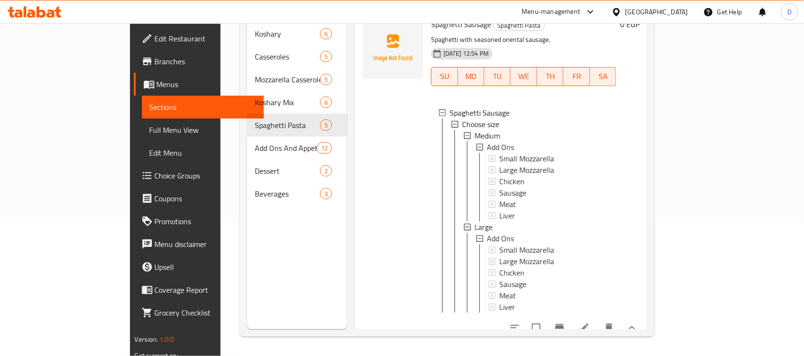
scroll to position [365, 0]
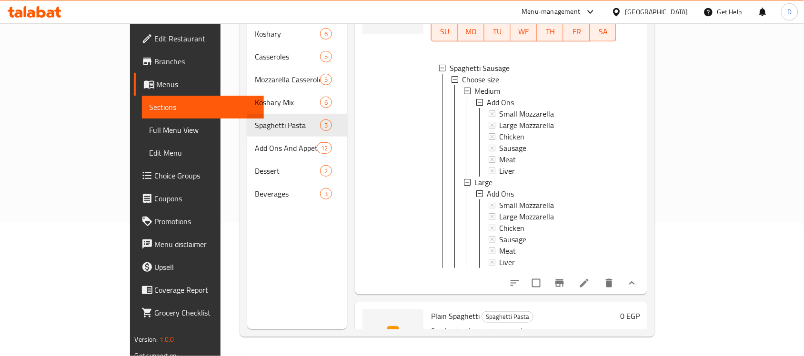
click at [150, 130] on span "Full Menu View" at bounding box center [203, 129] width 107 height 11
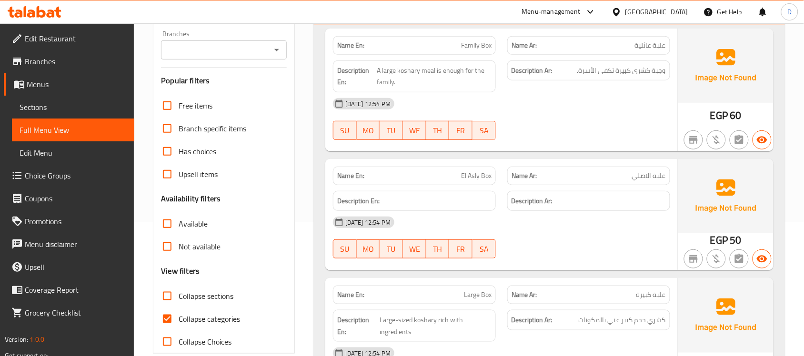
click at [167, 323] on input "Collapse categories" at bounding box center [167, 319] width 23 height 23
checkbox input "false"
click at [172, 299] on input "Collapse sections" at bounding box center [167, 296] width 23 height 23
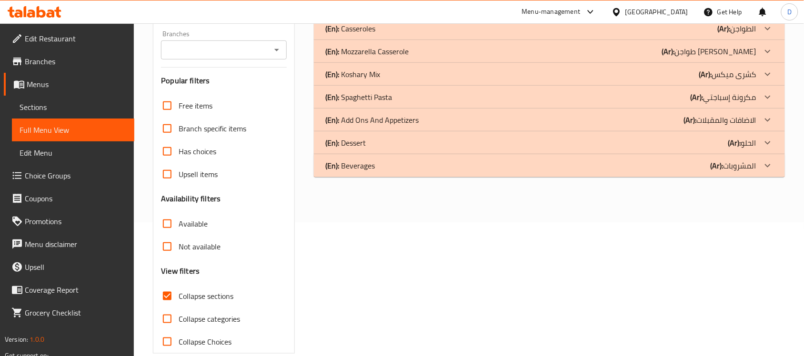
scroll to position [74, 0]
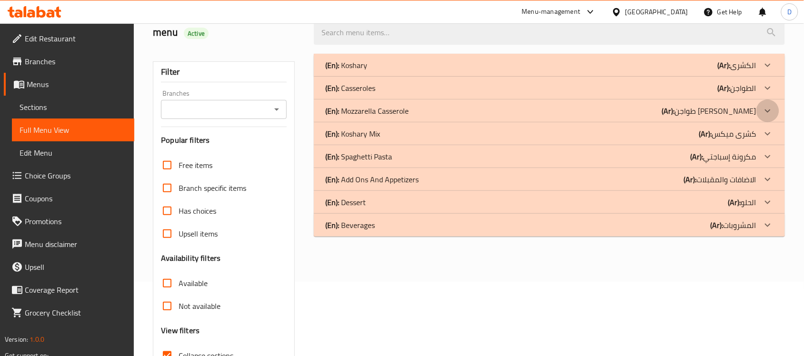
click at [768, 71] on icon at bounding box center [767, 65] width 11 height 11
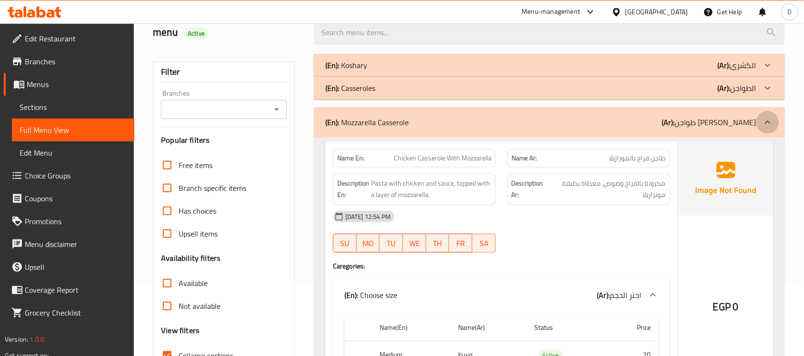
click at [768, 124] on icon at bounding box center [767, 122] width 11 height 11
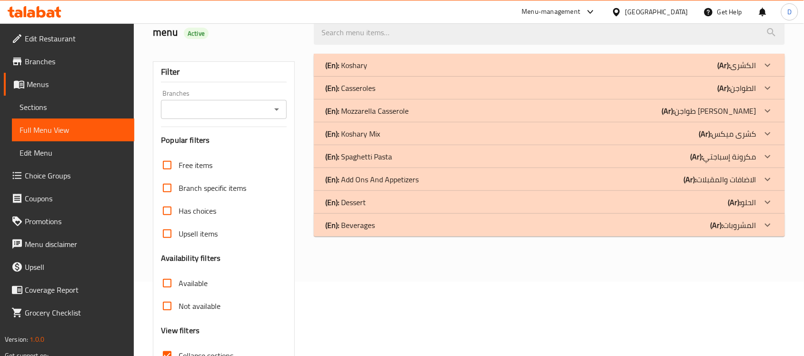
click at [398, 71] on div "(En): Spaghetti Pasta (Ar): مكرونة إسباجتي" at bounding box center [540, 65] width 431 height 11
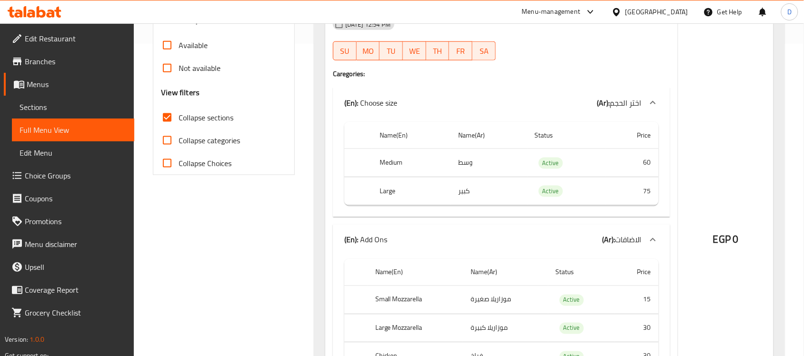
scroll to position [372, 0]
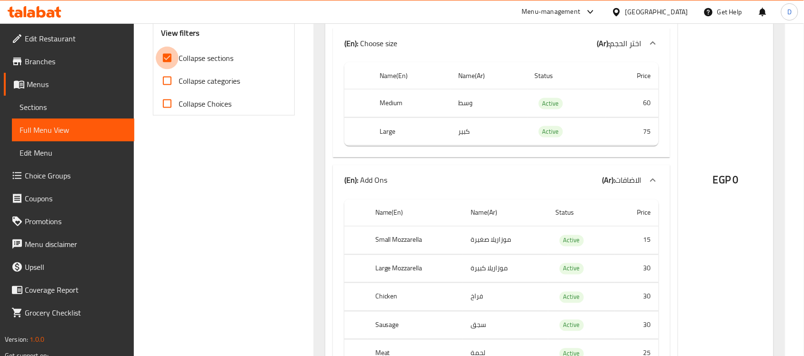
click at [172, 56] on input "Collapse sections" at bounding box center [167, 58] width 23 height 23
checkbox input "false"
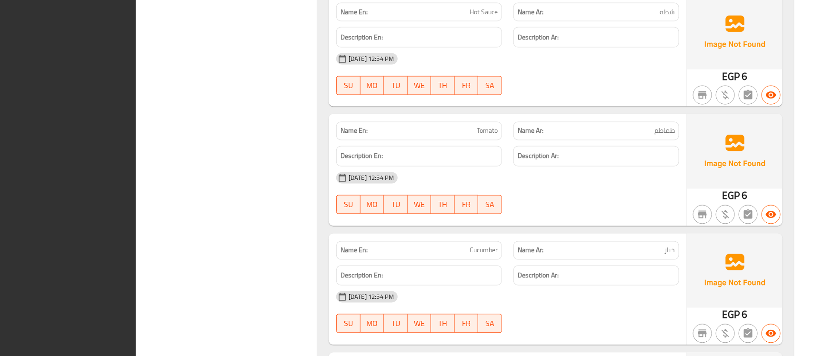
scroll to position [9106, 0]
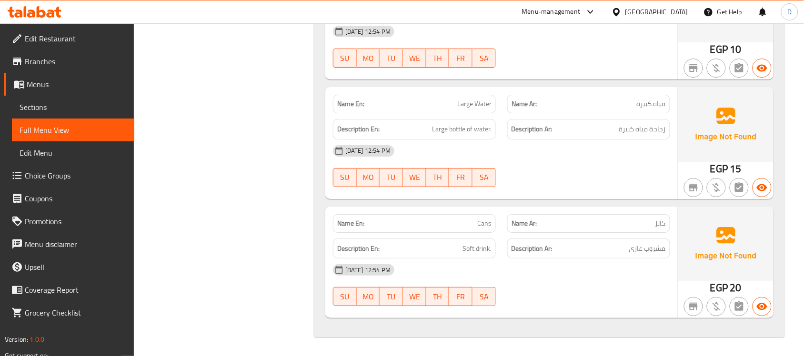
click at [36, 81] on span "Menus" at bounding box center [77, 84] width 100 height 11
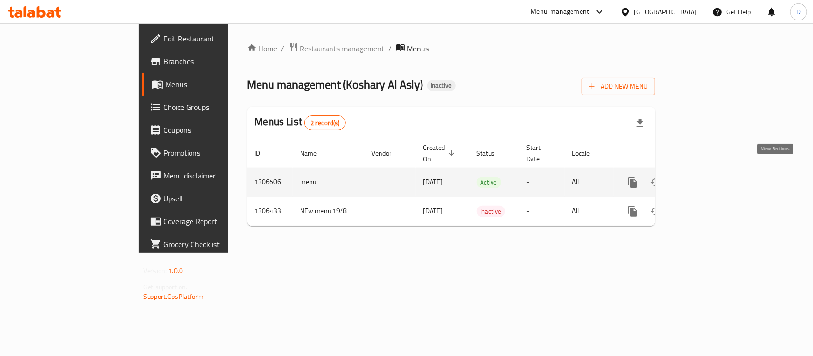
click at [713, 171] on link "enhanced table" at bounding box center [701, 182] width 23 height 23
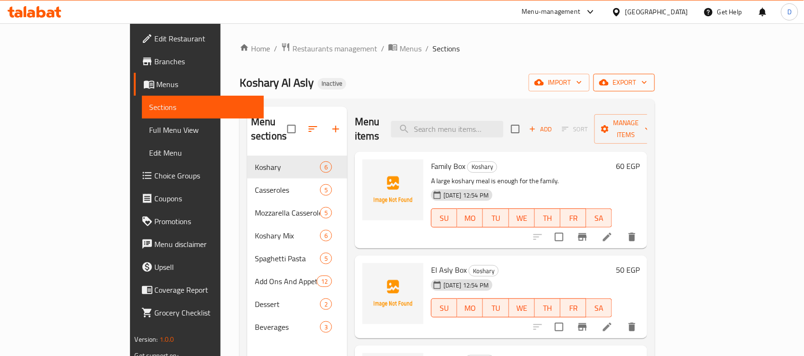
click at [648, 82] on span "export" at bounding box center [624, 83] width 46 height 12
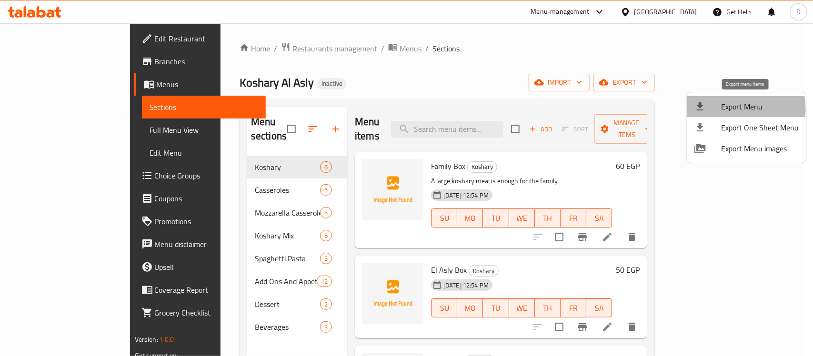
click at [723, 110] on span "Export Menu" at bounding box center [760, 106] width 78 height 11
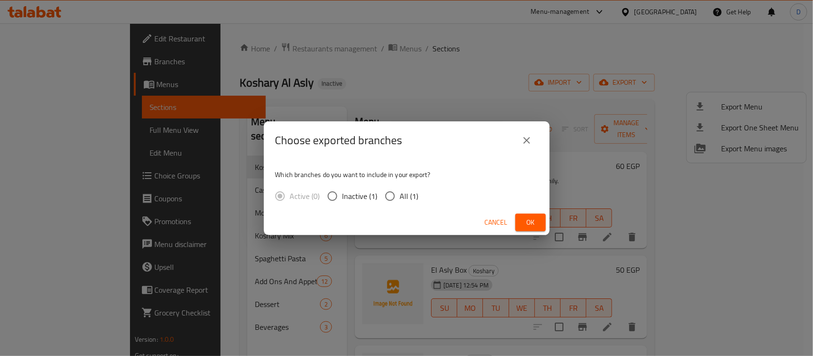
click at [391, 192] on input "All (1)" at bounding box center [390, 196] width 20 height 20
radio input "true"
click at [533, 215] on button "Ok" at bounding box center [531, 223] width 30 height 18
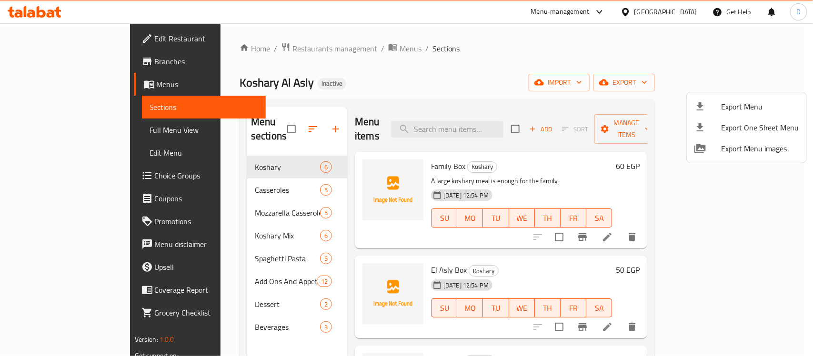
click at [207, 248] on div at bounding box center [406, 178] width 813 height 356
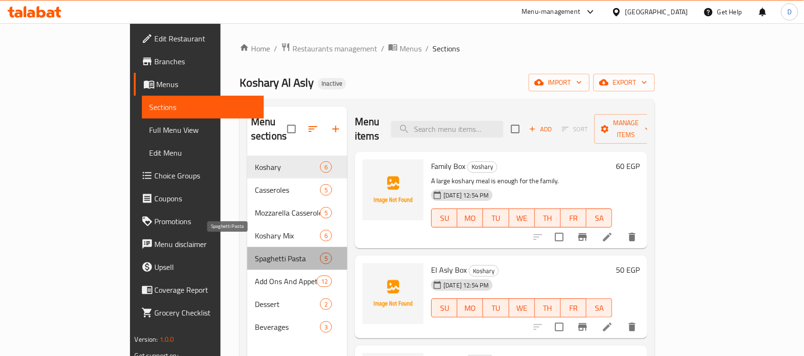
click at [255, 253] on span "Spaghetti Pasta" at bounding box center [287, 258] width 65 height 11
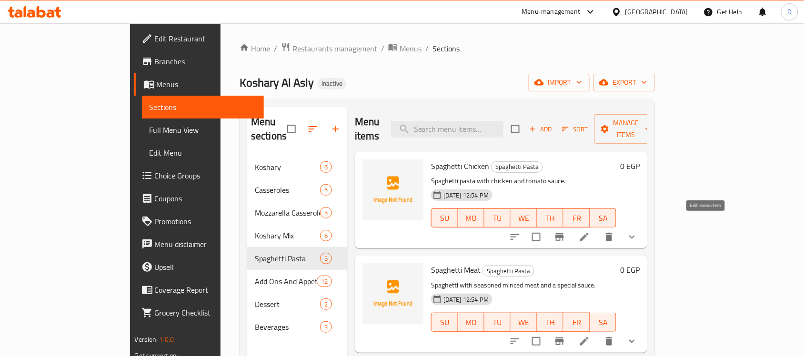
click at [589, 233] on icon at bounding box center [584, 237] width 9 height 9
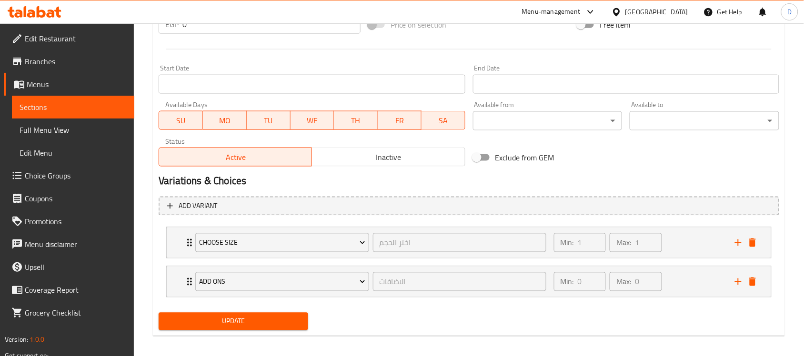
scroll to position [372, 0]
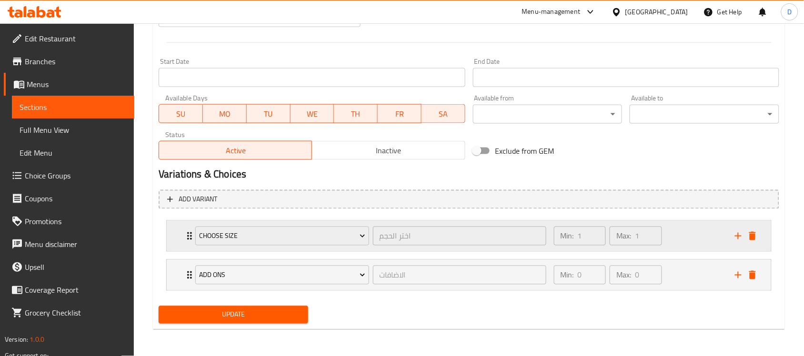
click at [187, 238] on icon "Expand" at bounding box center [189, 236] width 11 height 11
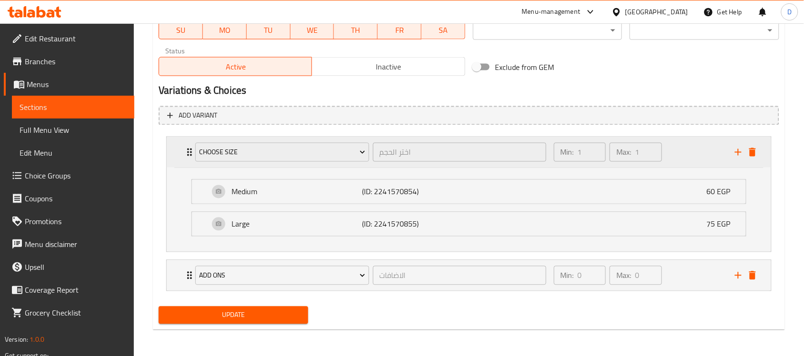
scroll to position [456, 0]
click at [186, 275] on icon "Expand" at bounding box center [189, 275] width 11 height 11
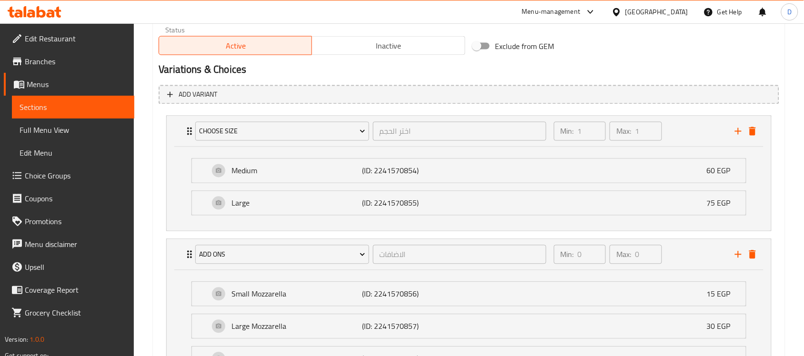
scroll to position [536, 0]
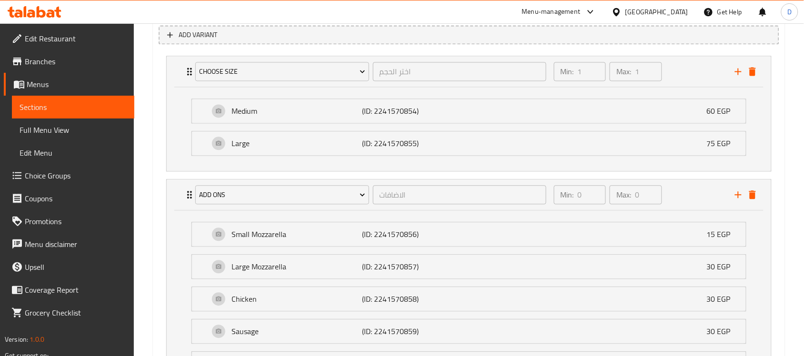
click at [83, 38] on span "Edit Restaurant" at bounding box center [76, 38] width 102 height 11
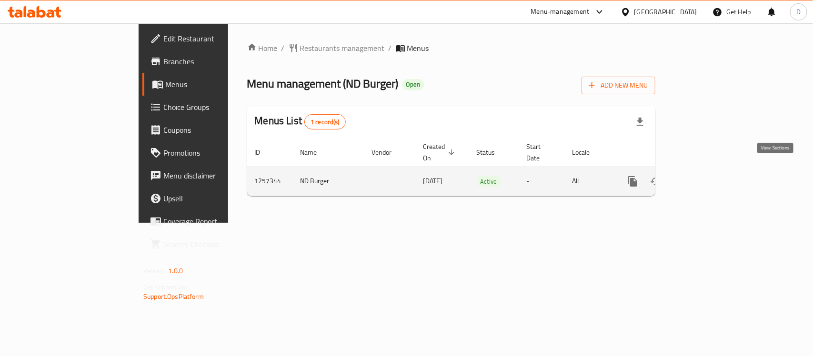
click at [708, 176] on icon "enhanced table" at bounding box center [701, 181] width 11 height 11
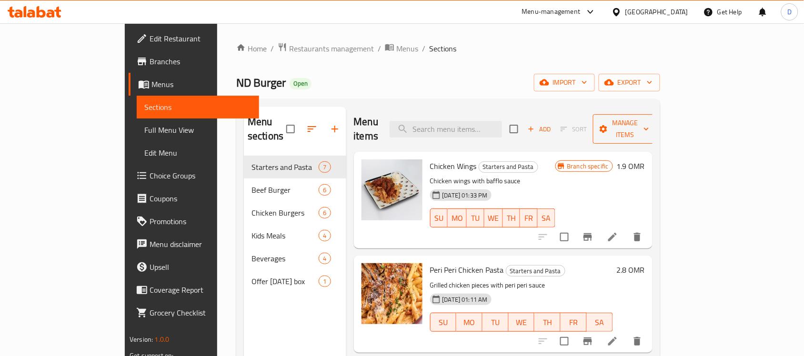
click at [649, 128] on span "Manage items" at bounding box center [625, 129] width 49 height 24
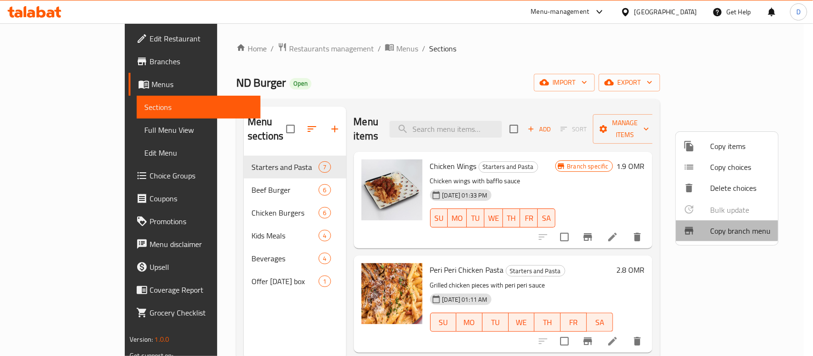
click at [719, 226] on span "Copy branch menu" at bounding box center [740, 230] width 61 height 11
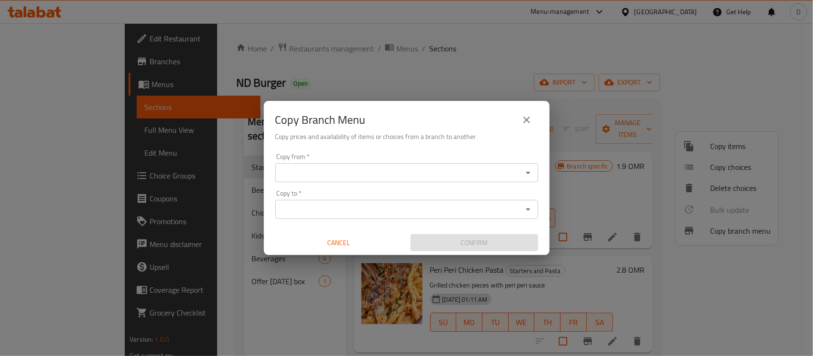
click at [379, 175] on input "Copy from   *" at bounding box center [399, 172] width 242 height 13
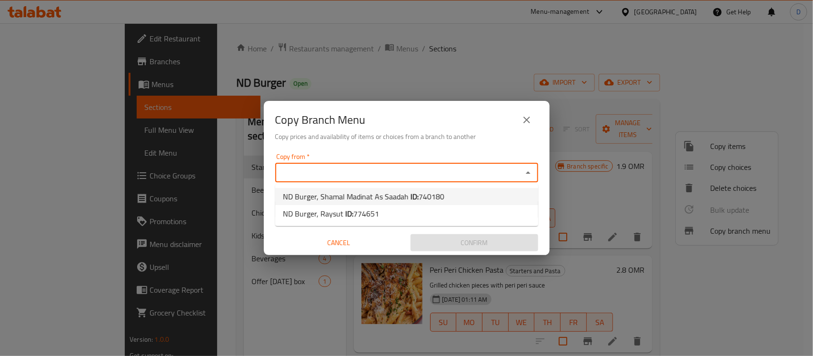
click at [365, 194] on span "ND Burger, Shamal Madinat As Saadah ID: 740180" at bounding box center [364, 196] width 162 height 11
type input "ND Burger, Shamal Madinat As Saadah"
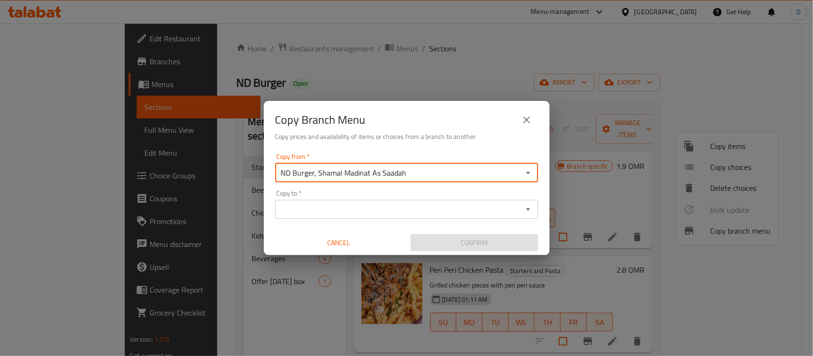
click at [360, 202] on div "Copy to *" at bounding box center [406, 209] width 263 height 19
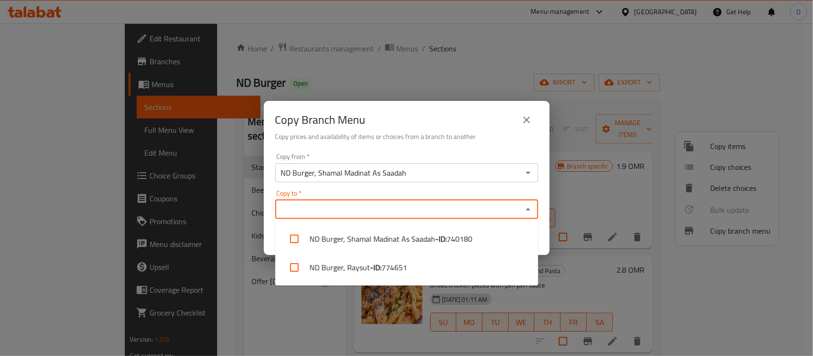
click at [357, 210] on input "Copy to   *" at bounding box center [399, 209] width 242 height 13
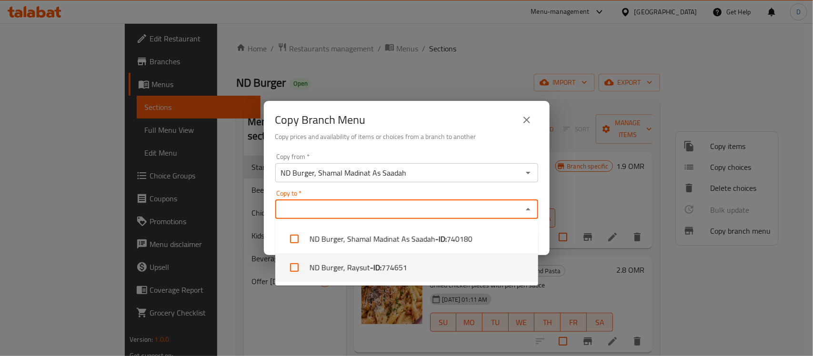
click at [348, 263] on li "ND Burger, Raysut - ID: 774651" at bounding box center [406, 268] width 263 height 29
checkbox input "true"
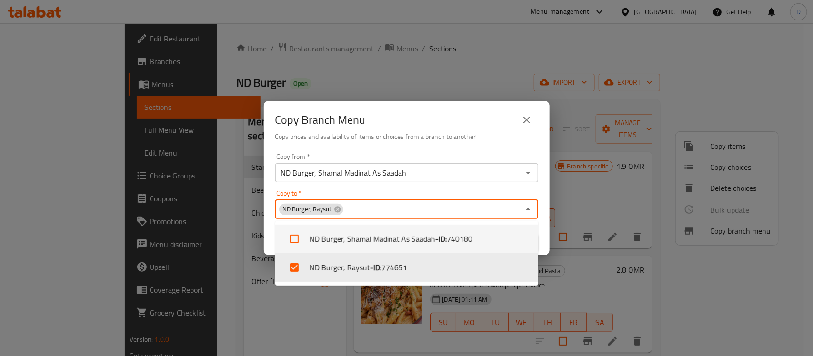
click at [413, 127] on div "Copy Branch Menu" at bounding box center [406, 120] width 263 height 23
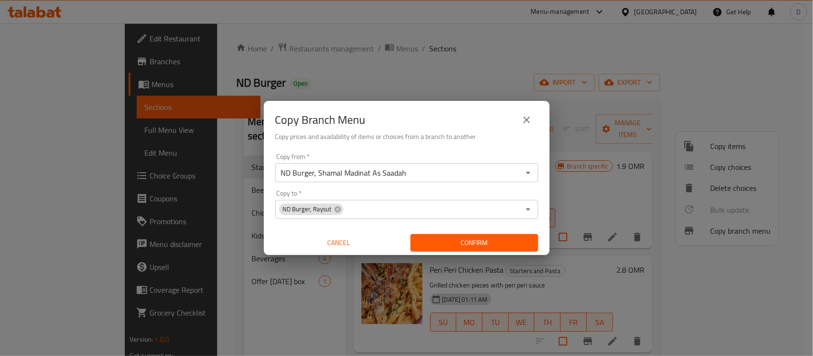
click at [472, 242] on span "Confirm" at bounding box center [474, 243] width 112 height 12
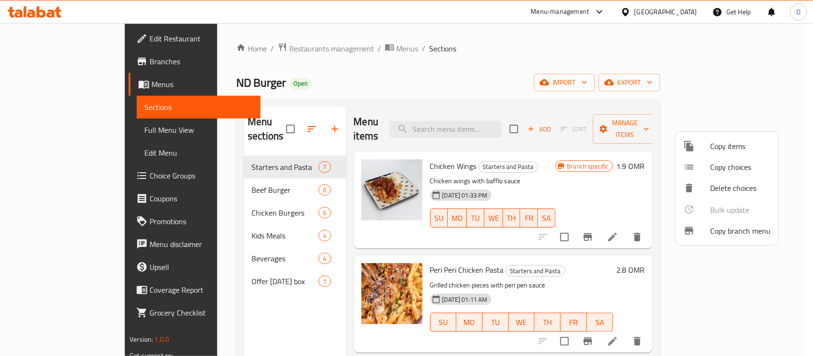
click at [687, 10] on div at bounding box center [406, 178] width 813 height 356
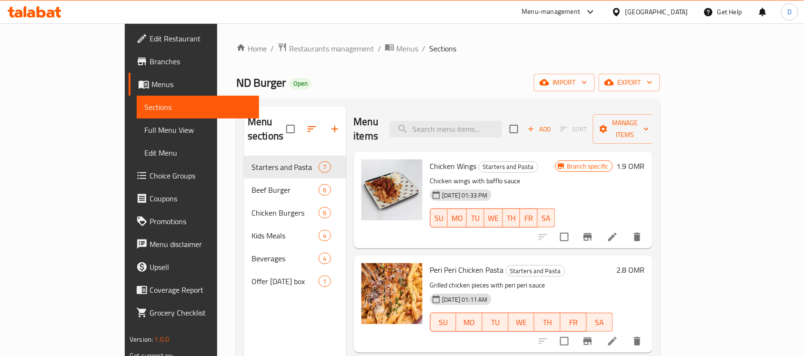
click at [683, 16] on div "Oman" at bounding box center [657, 12] width 63 height 10
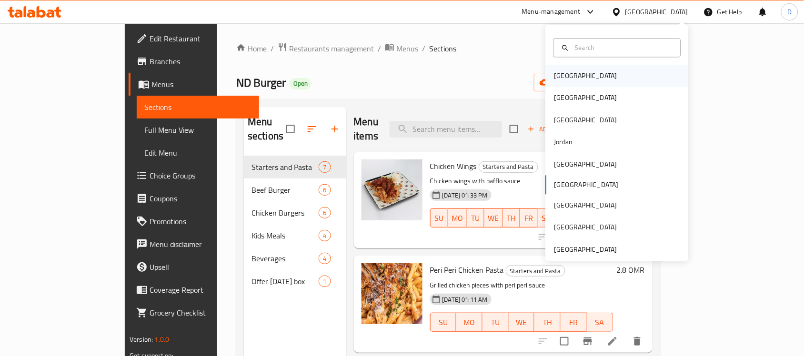
click at [566, 75] on div "Bahrain" at bounding box center [586, 76] width 63 height 10
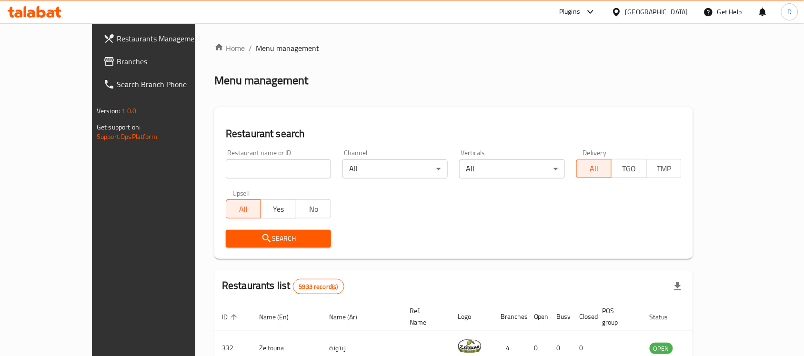
click at [117, 56] on span "Branches" at bounding box center [168, 61] width 102 height 11
